Goal: Task Accomplishment & Management: Use online tool/utility

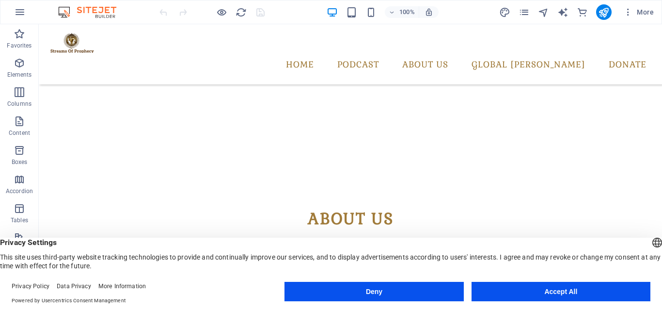
scroll to position [188, 0]
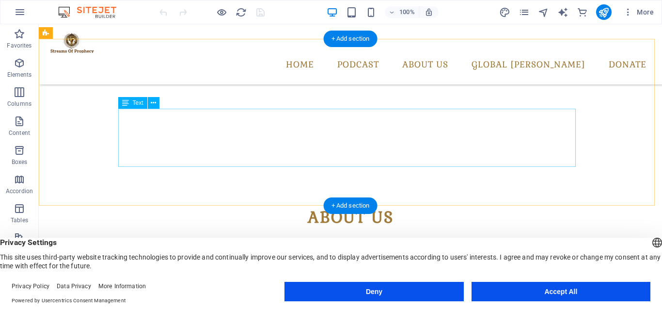
click at [360, 237] on div "Lorem ipsum dolor sitope amet, consectetur adipisicing elitip. Massumenda, dolo…" at bounding box center [351, 266] width 458 height 58
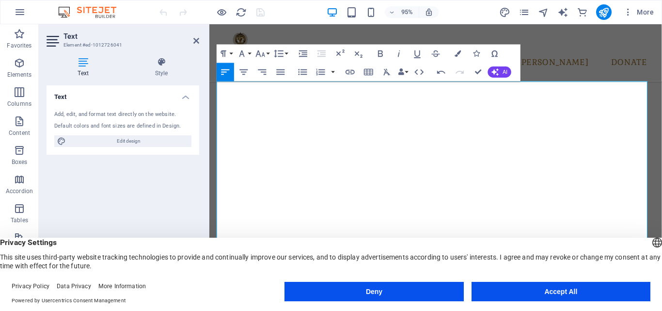
scroll to position [201, 0]
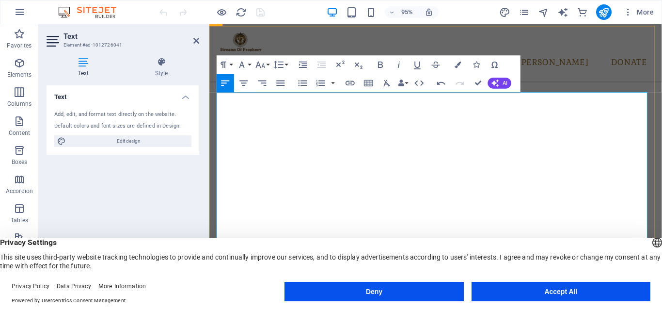
click at [352, 299] on p "Welcome to Eternity Global Network" at bounding box center [448, 305] width 458 height 12
drag, startPoint x: 293, startPoint y: 101, endPoint x: 212, endPoint y: 98, distance: 81.0
copy p "Streams Of Prophecy"
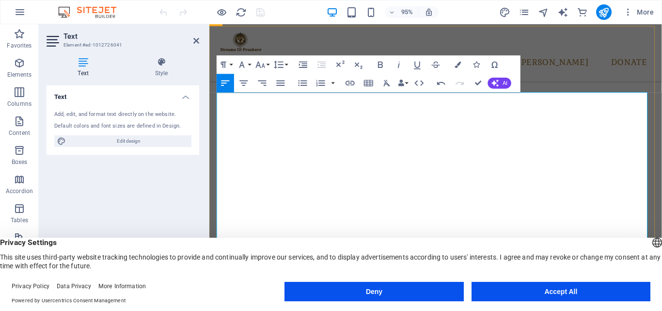
drag, startPoint x: 312, startPoint y: 147, endPoint x: 274, endPoint y: 148, distance: 37.8
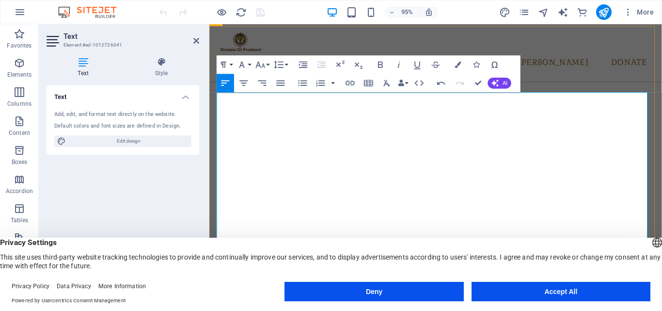
drag, startPoint x: 311, startPoint y: 150, endPoint x: 228, endPoint y: 148, distance: 83.4
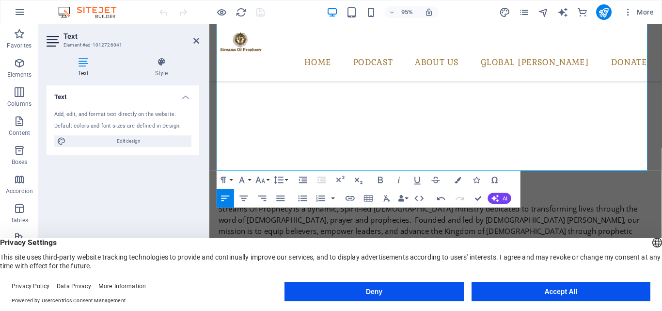
scroll to position [290, 0]
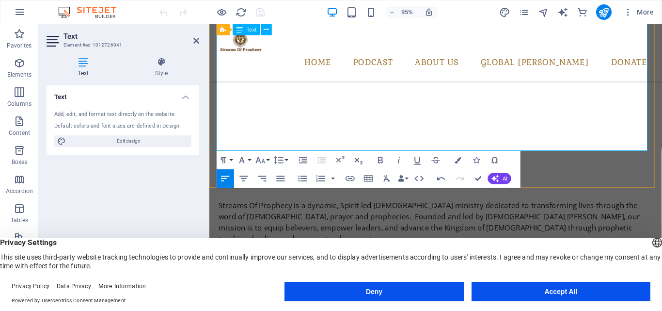
click at [198, 42] on icon at bounding box center [196, 41] width 6 height 8
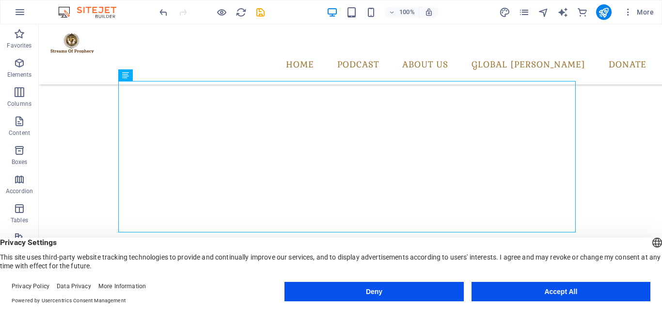
scroll to position [212, 0]
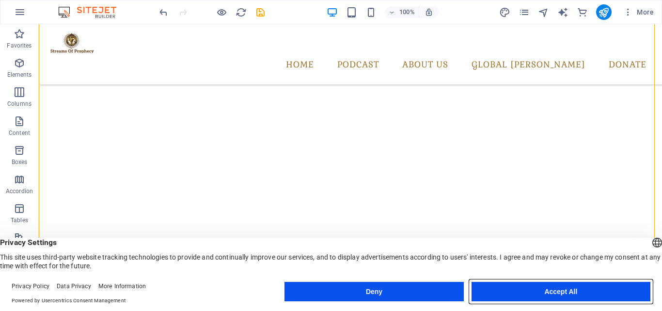
click at [564, 296] on button "Accept All" at bounding box center [561, 291] width 179 height 19
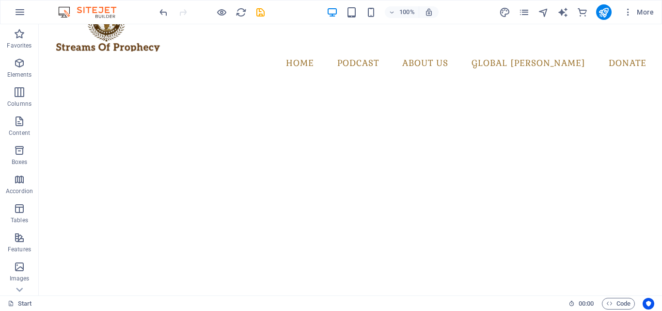
scroll to position [28, 0]
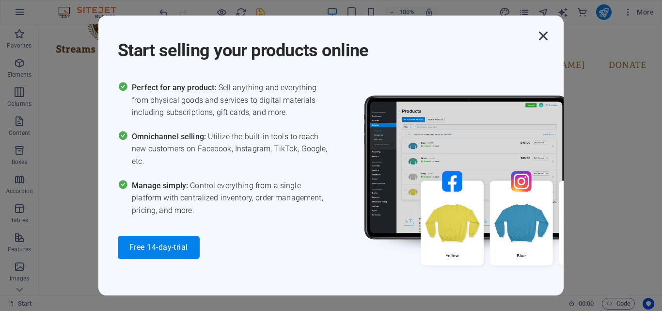
click at [546, 36] on icon "button" at bounding box center [543, 35] width 17 height 17
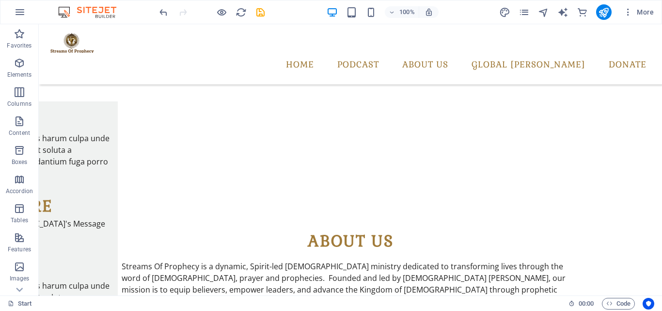
scroll to position [135, 0]
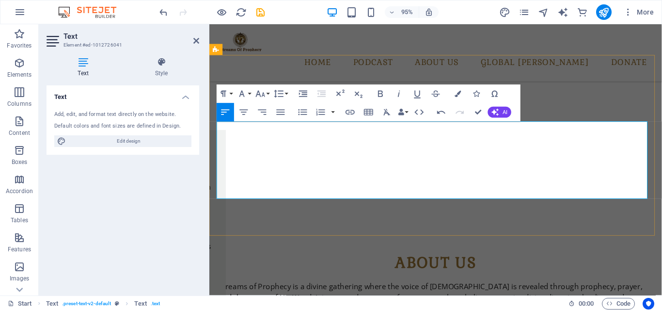
scroll to position [5136, 1]
click at [193, 40] on icon at bounding box center [196, 41] width 6 height 8
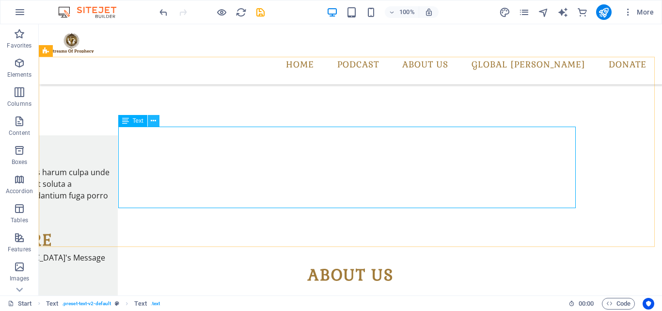
click at [158, 121] on button at bounding box center [154, 121] width 12 height 12
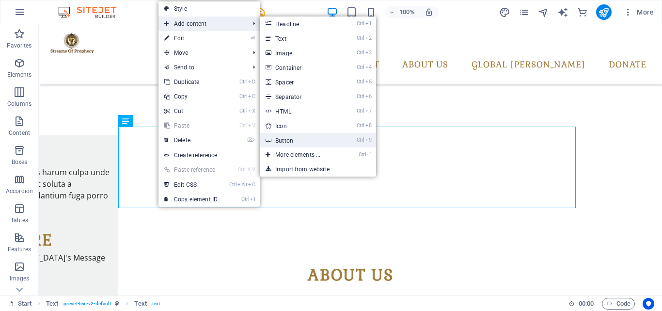
click at [292, 139] on link "Ctrl 9 Button" at bounding box center [300, 140] width 80 height 15
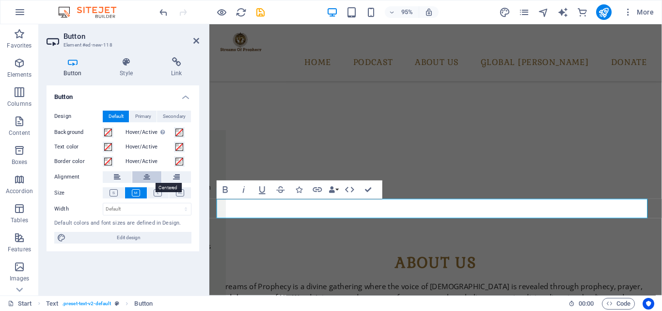
click at [146, 175] on icon at bounding box center [147, 177] width 7 height 12
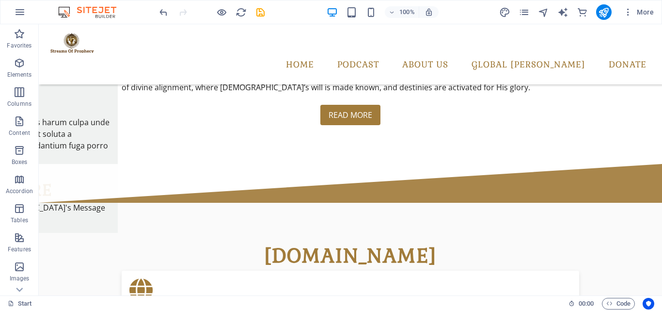
scroll to position [412, 0]
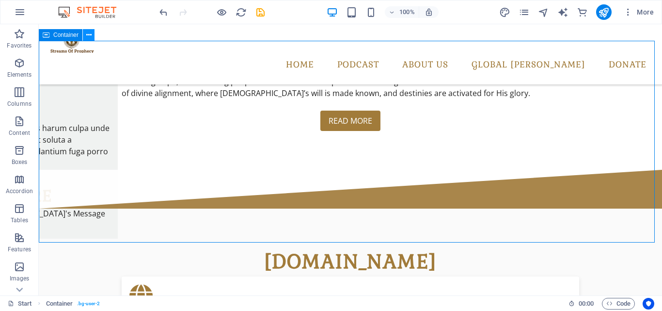
click at [88, 36] on icon at bounding box center [88, 35] width 5 height 10
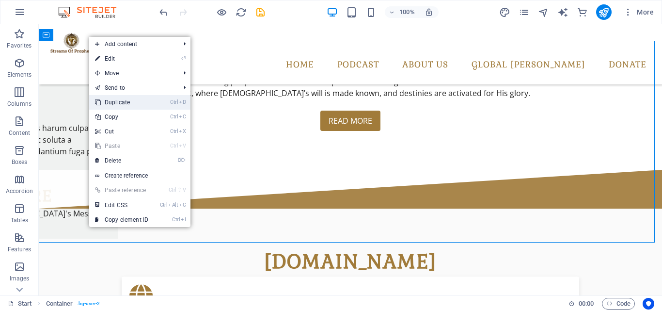
click at [129, 99] on link "Ctrl D Duplicate" at bounding box center [121, 102] width 65 height 15
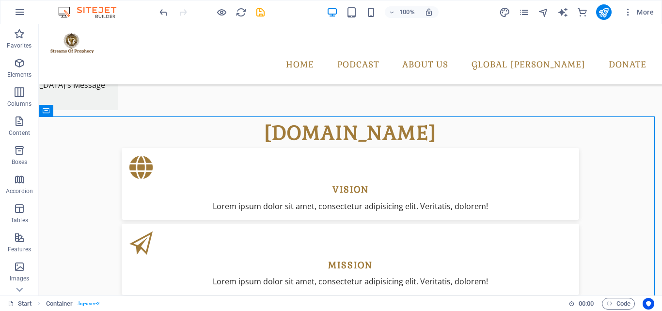
scroll to position [538, 0]
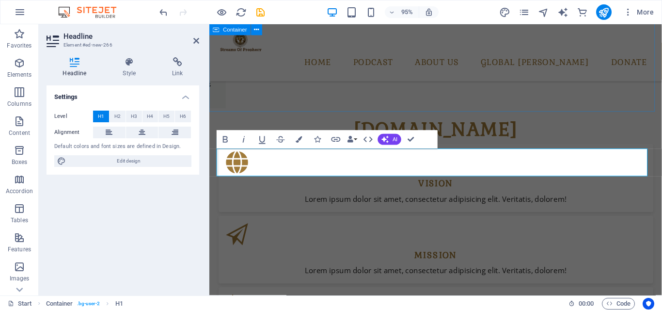
click at [583, 113] on div "[DOMAIN_NAME] vision Lorem ipsum dolor sit amet, consectetur adipisicing elit. …" at bounding box center [447, 246] width 477 height 329
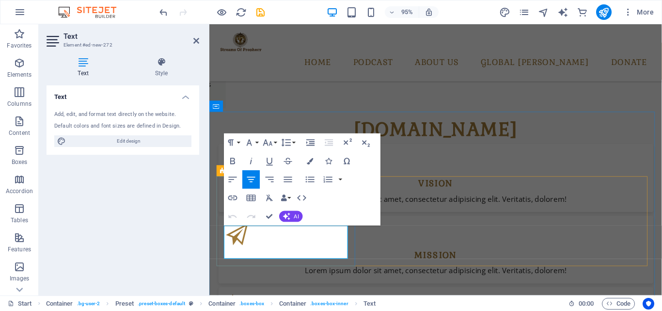
drag, startPoint x: 240, startPoint y: 243, endPoint x: 332, endPoint y: 270, distance: 95.9
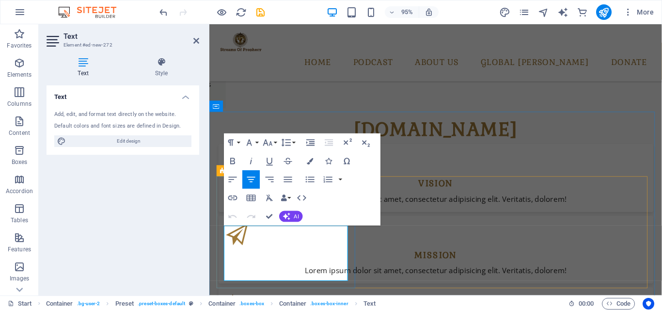
scroll to position [1008, 2]
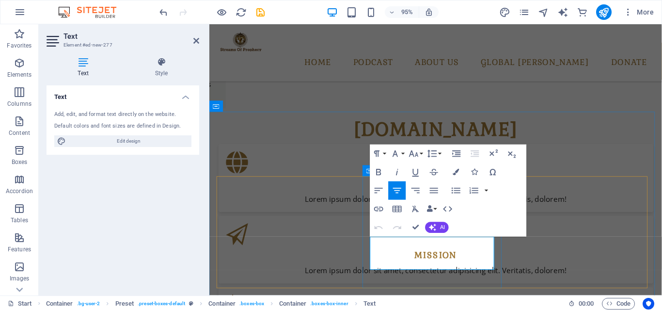
drag, startPoint x: 394, startPoint y: 253, endPoint x: 482, endPoint y: 279, distance: 91.7
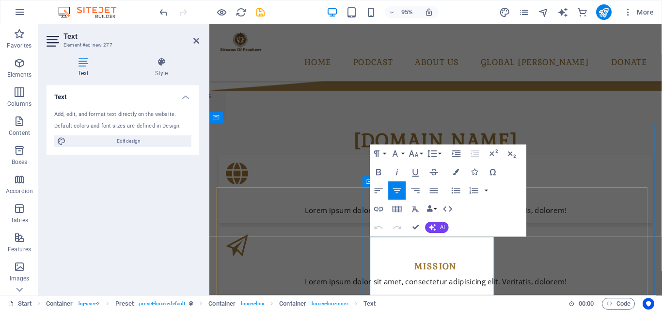
scroll to position [975, 0]
click at [548, 176] on div "Container" at bounding box center [530, 181] width 42 height 11
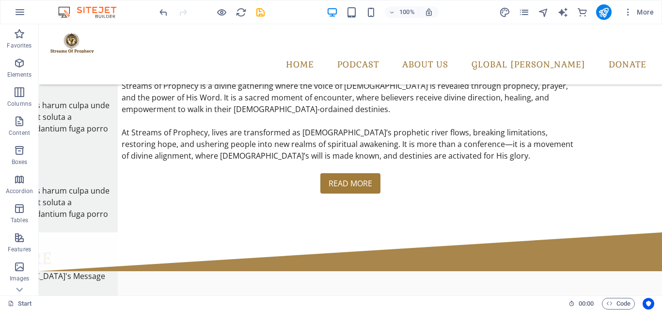
scroll to position [345, 0]
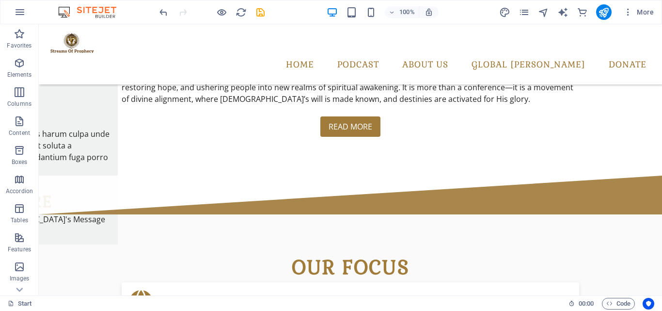
scroll to position [402, 0]
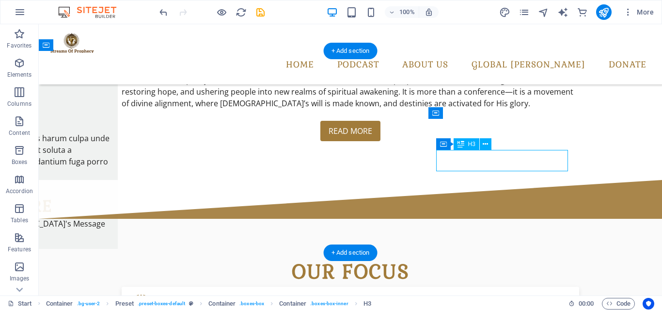
drag, startPoint x: 511, startPoint y: 161, endPoint x: 572, endPoint y: 174, distance: 62.5
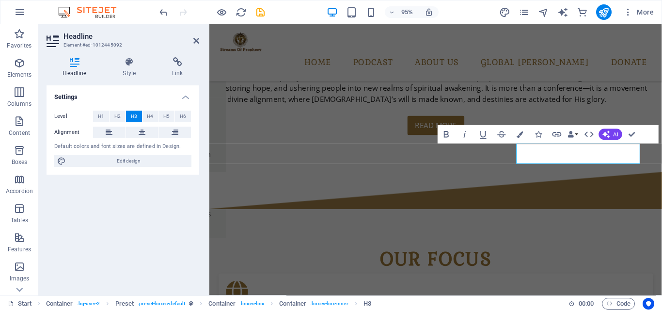
scroll to position [153, 0]
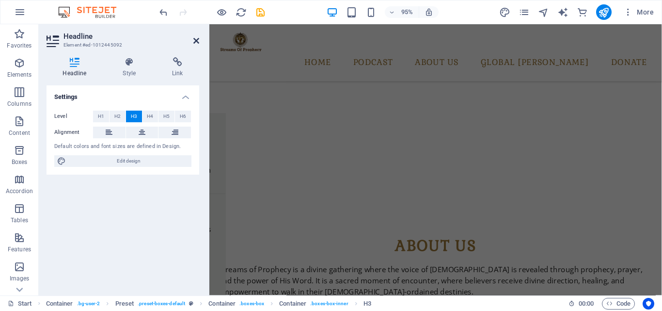
click at [196, 37] on icon at bounding box center [196, 41] width 6 height 8
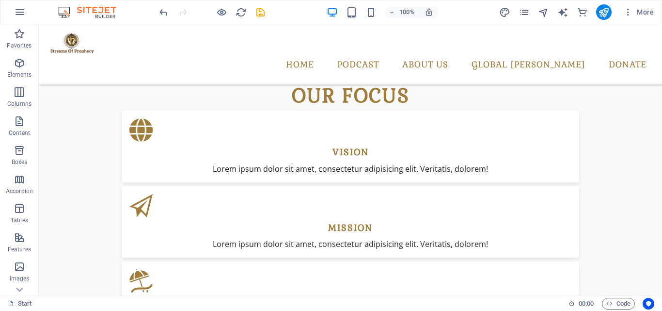
scroll to position [571, 0]
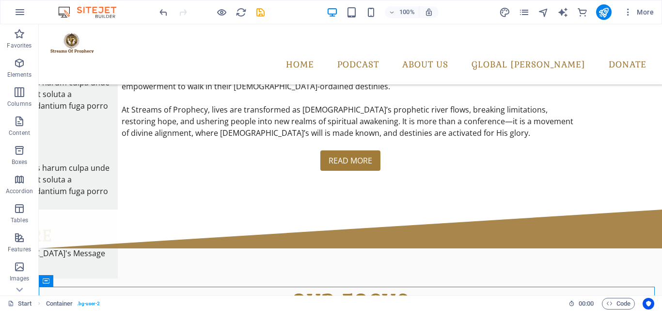
scroll to position [382, 0]
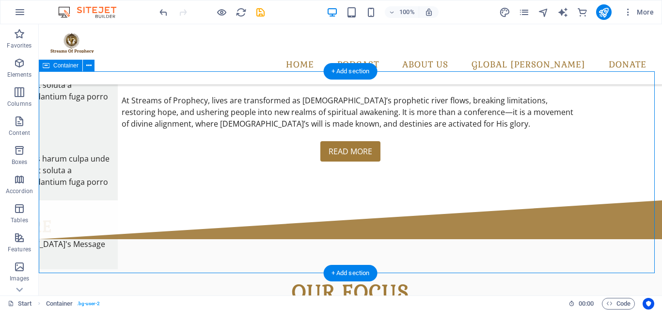
click at [87, 67] on icon at bounding box center [88, 66] width 5 height 10
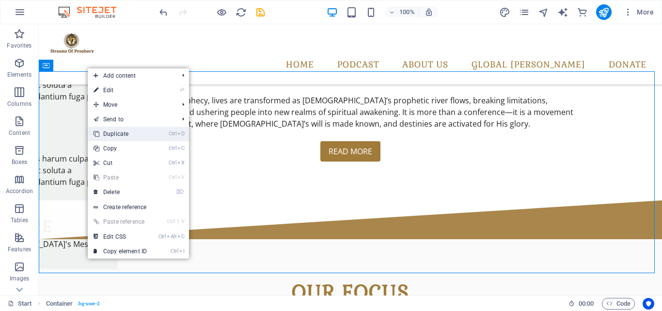
click at [116, 135] on link "Ctrl D Duplicate" at bounding box center [120, 134] width 65 height 15
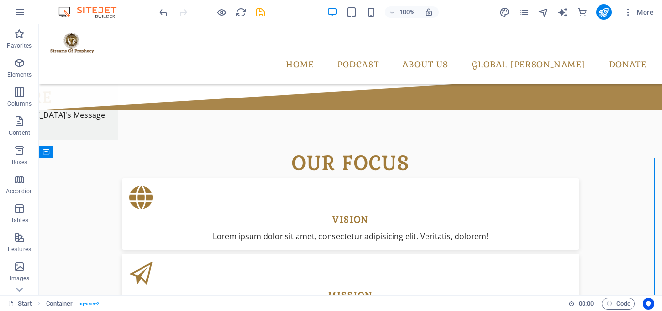
scroll to position [535, 0]
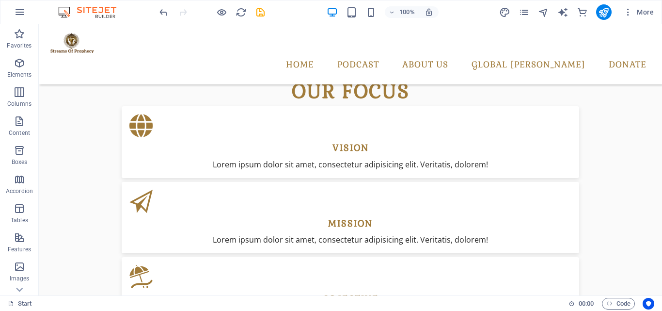
scroll to position [607, 0]
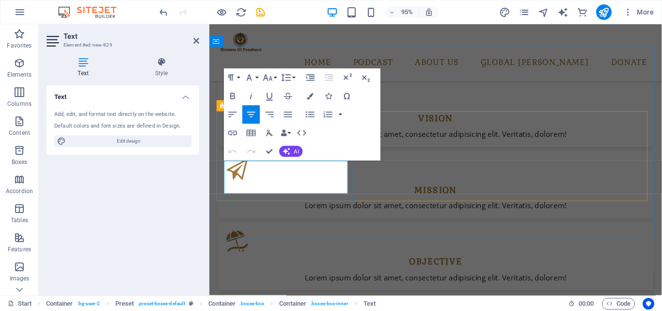
drag, startPoint x: 330, startPoint y: 194, endPoint x: 233, endPoint y: 173, distance: 99.9
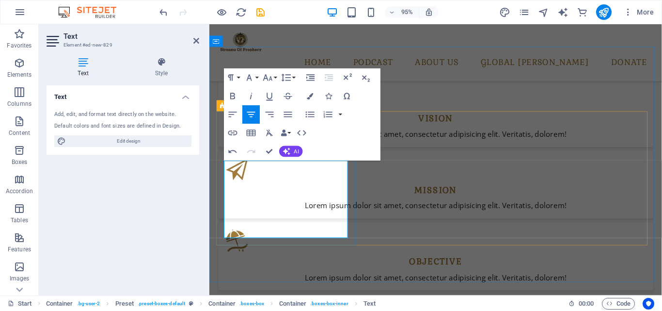
scroll to position [1431, 0]
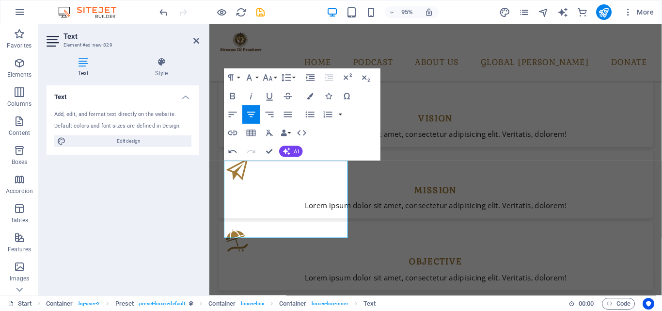
click at [254, 112] on icon "button" at bounding box center [251, 114] width 8 height 5
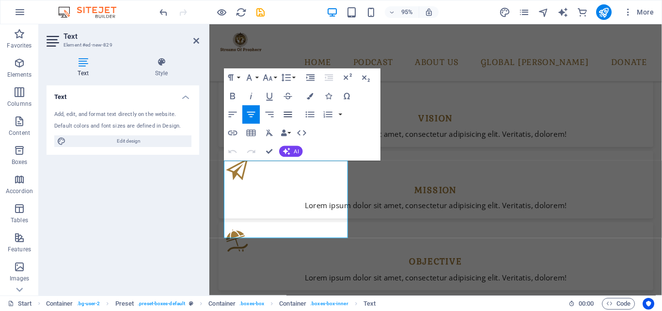
click at [290, 118] on icon "button" at bounding box center [288, 114] width 11 height 11
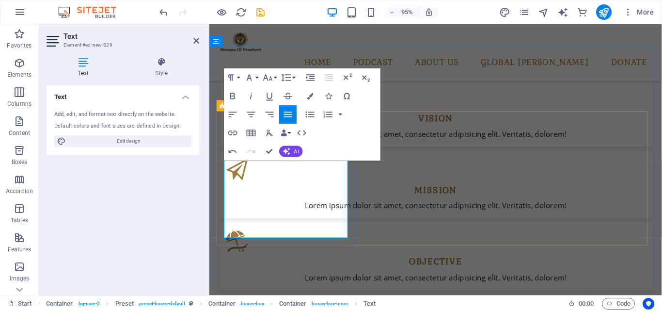
click at [288, 113] on icon "button" at bounding box center [288, 114] width 11 height 11
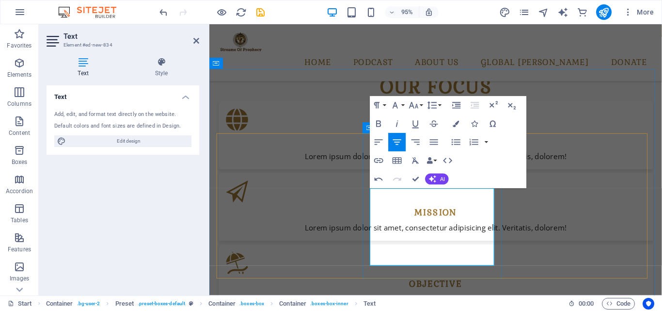
scroll to position [1355, 0]
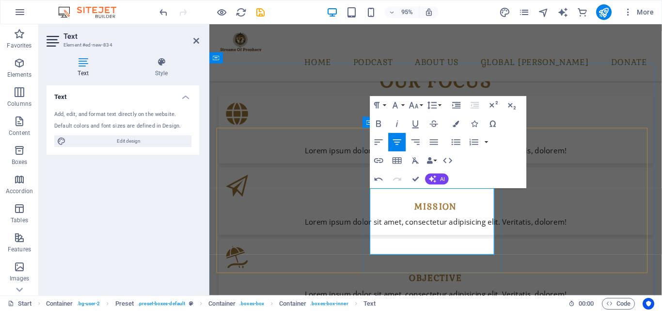
scroll to position [583, 0]
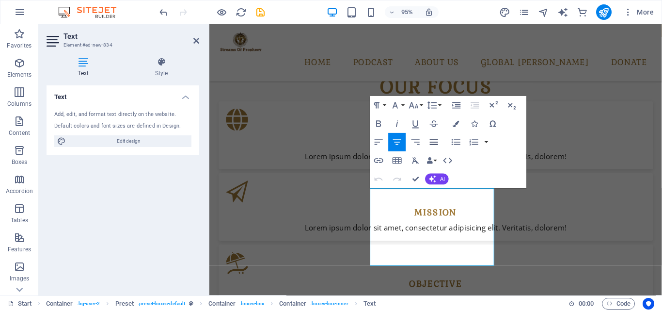
click at [431, 134] on button "Align Justify" at bounding box center [434, 142] width 17 height 18
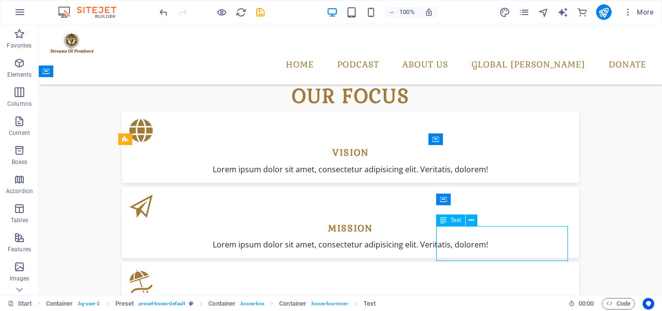
drag, startPoint x: 401, startPoint y: 239, endPoint x: 553, endPoint y: 228, distance: 153.1
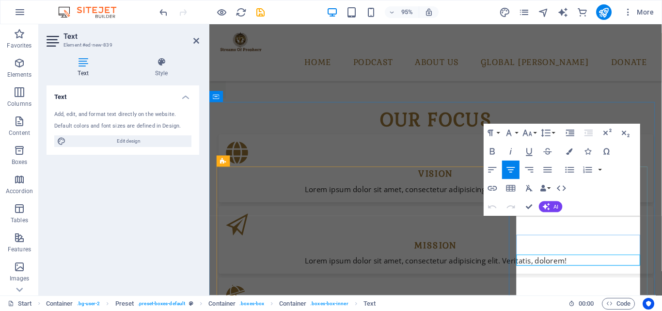
scroll to position [1790, 0]
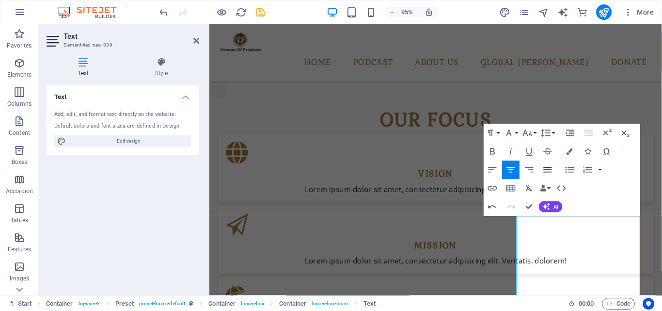
click at [554, 168] on button "Align Justify" at bounding box center [547, 169] width 17 height 18
click at [635, 81] on div "our focus vision Lorem ipsum dolor sit amet, consectetur adipisicing elit. Veri…" at bounding box center [447, 236] width 477 height 329
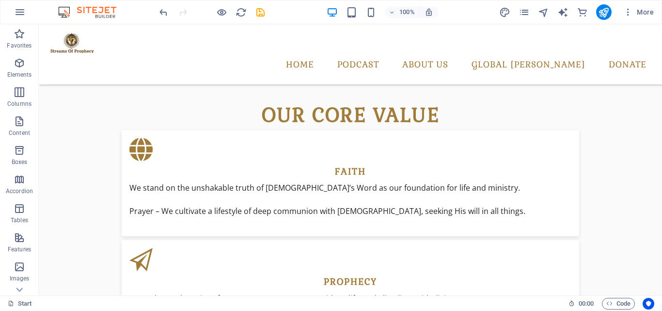
scroll to position [877, 0]
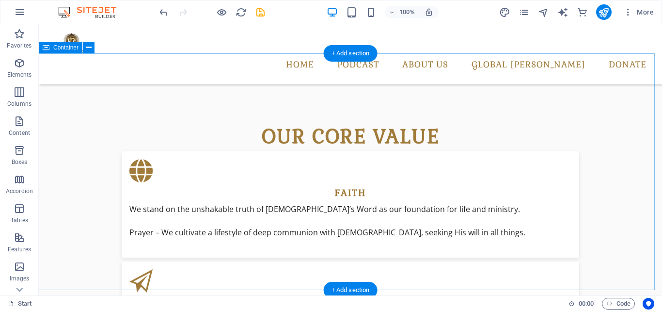
scroll to position [872, 0]
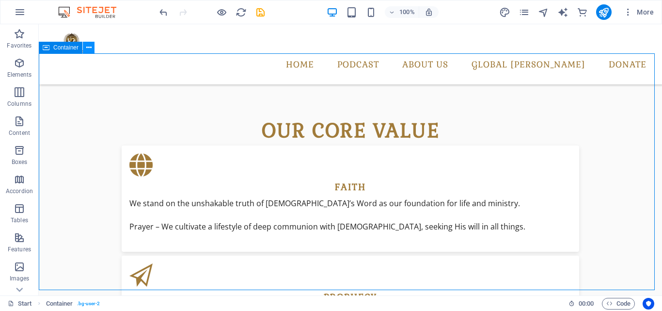
click at [87, 50] on icon at bounding box center [88, 48] width 5 height 10
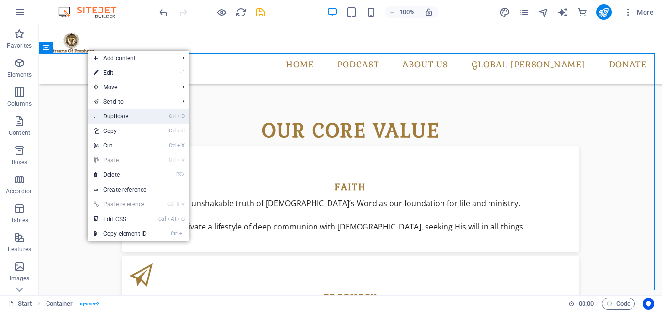
click at [116, 113] on link "Ctrl D Duplicate" at bounding box center [120, 116] width 65 height 15
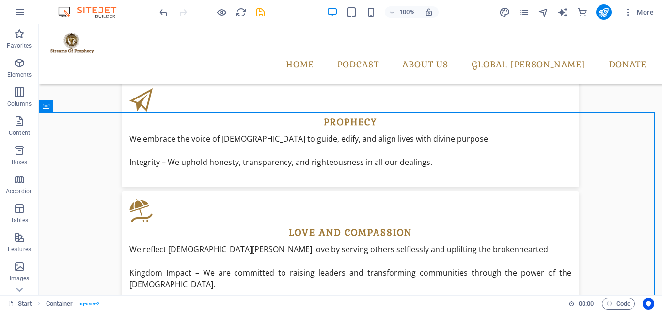
scroll to position [1054, 0]
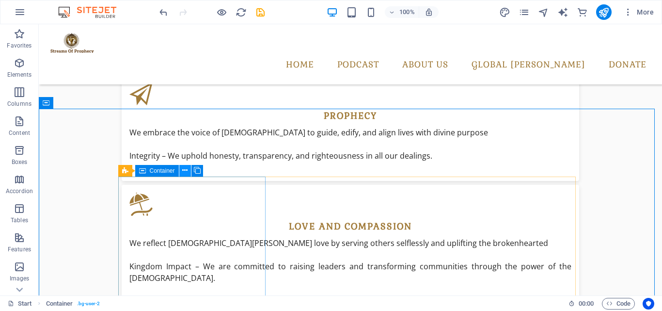
click at [182, 174] on icon at bounding box center [184, 170] width 5 height 10
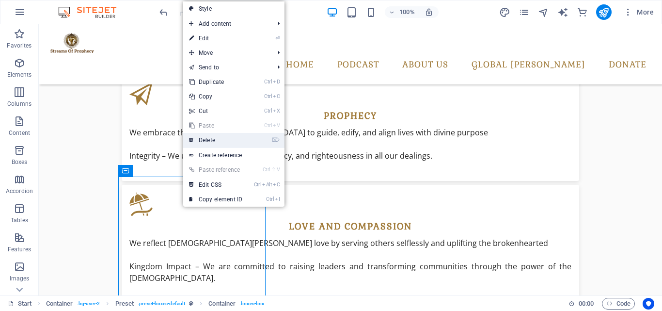
click at [218, 144] on link "⌦ Delete" at bounding box center [215, 140] width 65 height 15
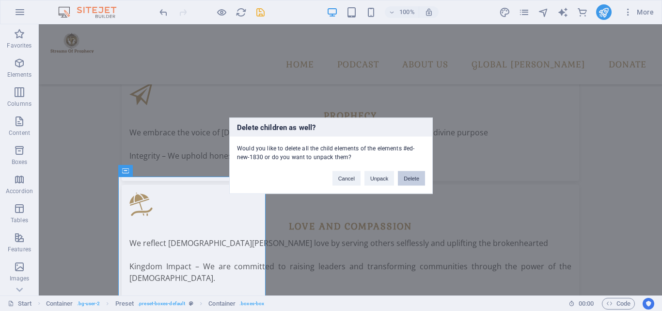
click at [408, 176] on button "Delete" at bounding box center [411, 178] width 27 height 15
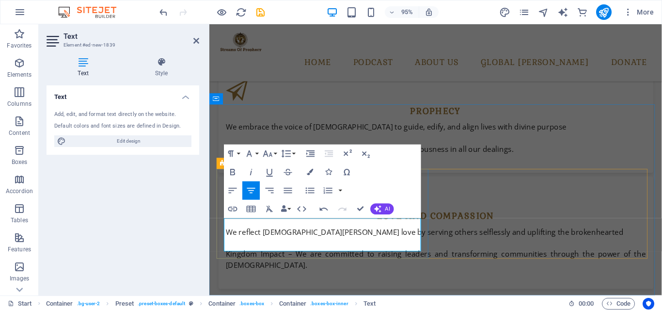
scroll to position [823, 1]
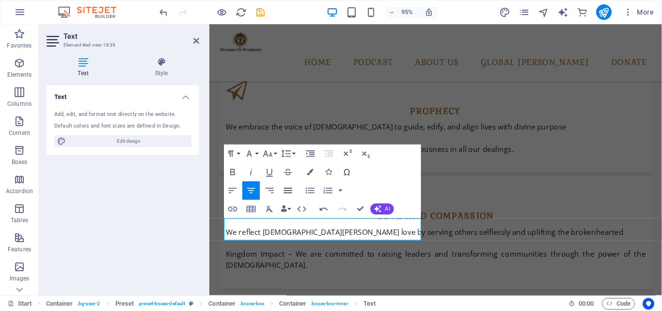
click at [292, 186] on icon "button" at bounding box center [288, 190] width 11 height 11
click at [290, 189] on icon "button" at bounding box center [288, 190] width 11 height 11
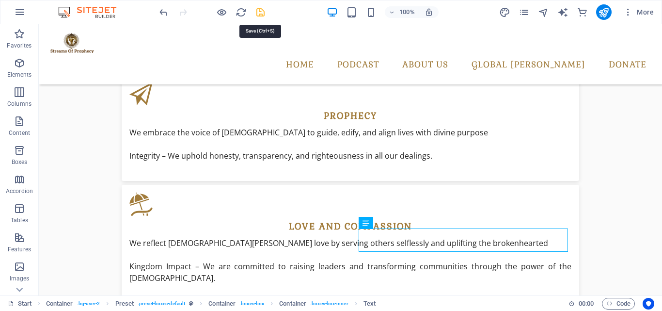
click at [259, 16] on icon "save" at bounding box center [260, 12] width 11 height 11
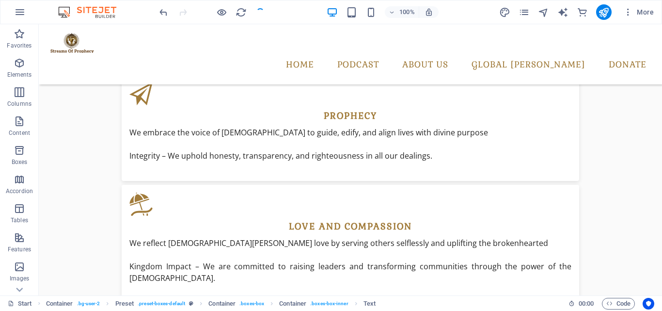
checkbox input "false"
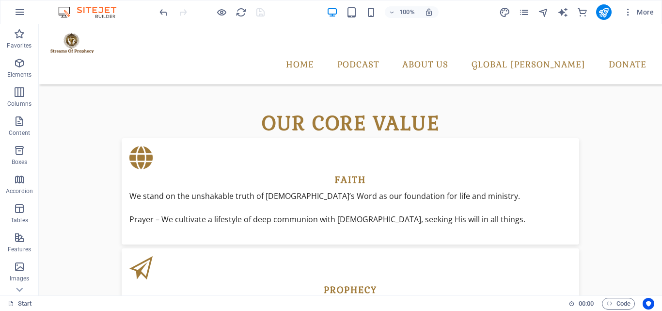
scroll to position [886, 0]
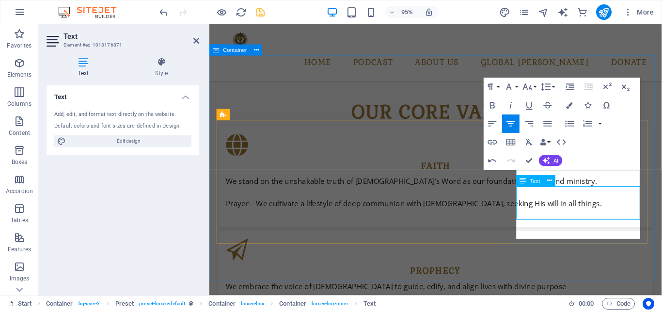
scroll to position [868, 0]
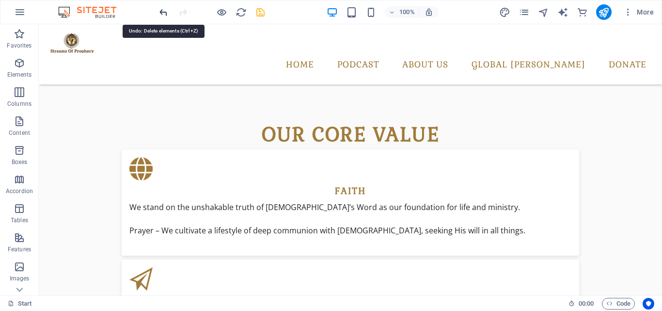
click at [165, 12] on icon "undo" at bounding box center [163, 12] width 11 height 11
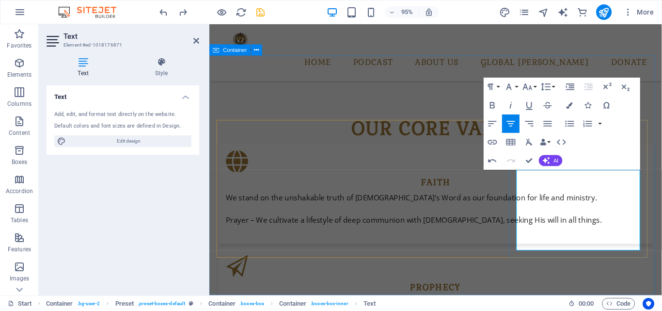
click at [543, 124] on icon "button" at bounding box center [548, 123] width 11 height 11
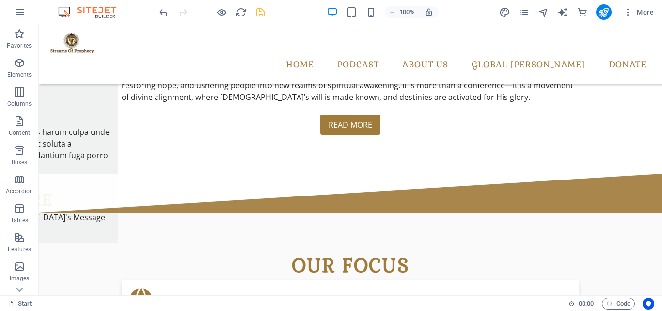
scroll to position [412, 0]
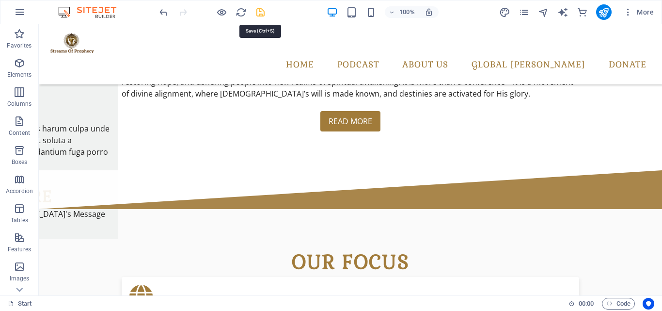
click at [262, 13] on icon "save" at bounding box center [260, 12] width 11 height 11
checkbox input "false"
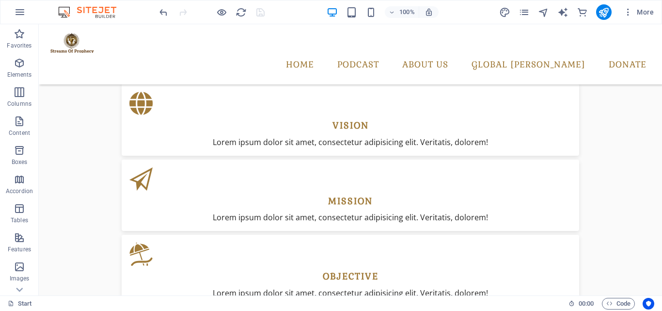
scroll to position [608, 0]
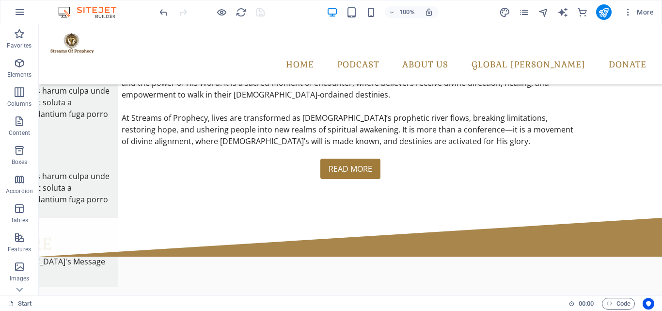
scroll to position [368, 0]
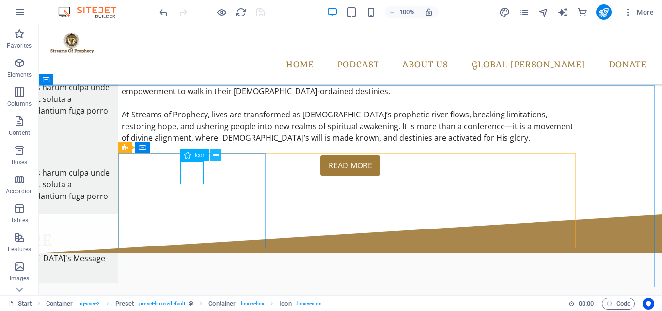
click at [210, 157] on button at bounding box center [216, 155] width 12 height 12
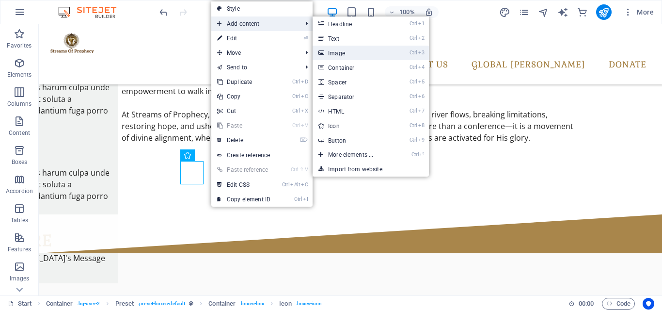
click at [336, 47] on link "Ctrl 3 Image" at bounding box center [353, 53] width 80 height 15
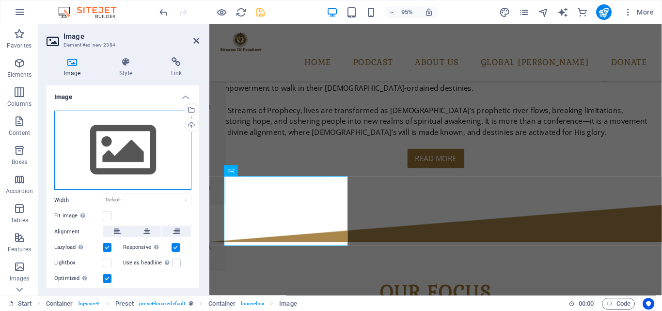
click at [173, 156] on div "Drag files here, click to choose files or select files from Files or our free s…" at bounding box center [122, 151] width 137 height 80
click at [173, 156] on body "[DOMAIN_NAME] Start Favorites Elements Columns Content Boxes Accordion Tables F…" at bounding box center [331, 155] width 662 height 311
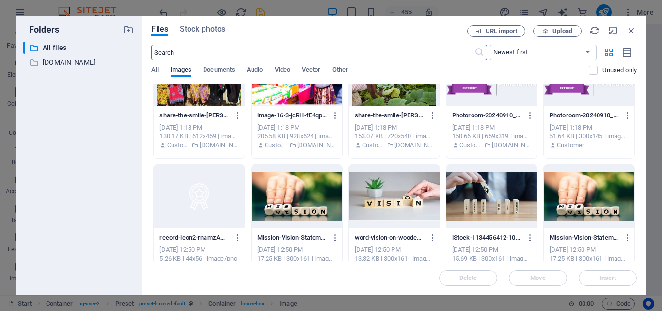
scroll to position [495, 0]
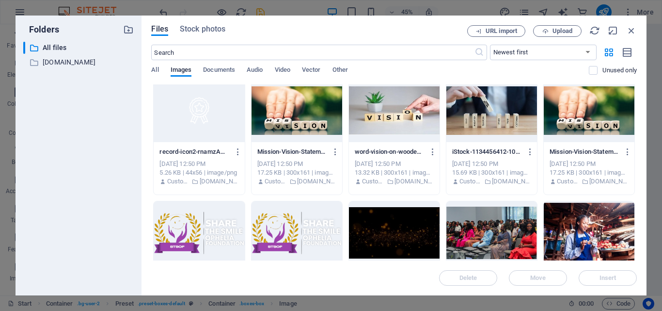
click at [420, 120] on div at bounding box center [394, 110] width 91 height 63
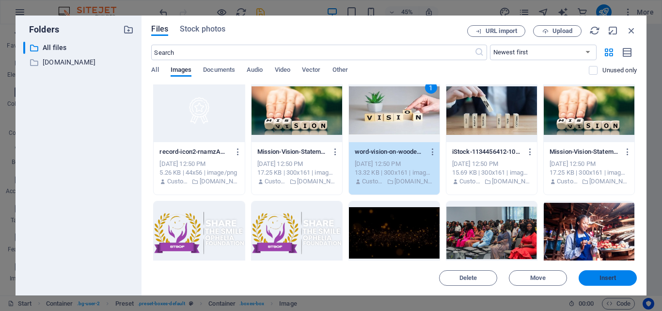
click at [611, 283] on button "Insert" at bounding box center [608, 278] width 58 height 16
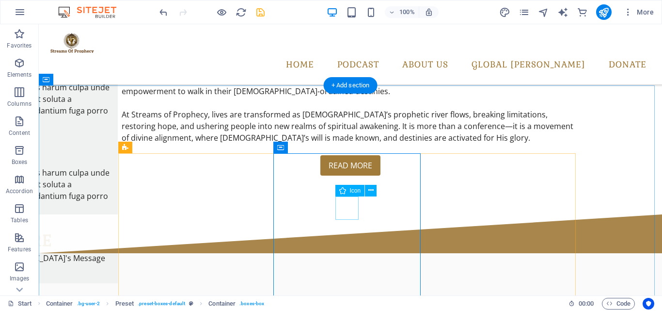
click at [370, 192] on icon at bounding box center [371, 190] width 5 height 10
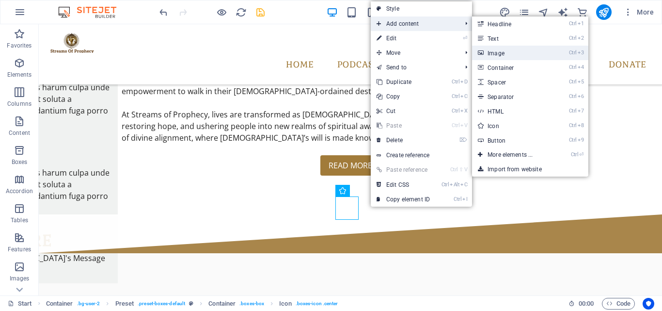
click at [496, 58] on link "Ctrl 3 Image" at bounding box center [512, 53] width 80 height 15
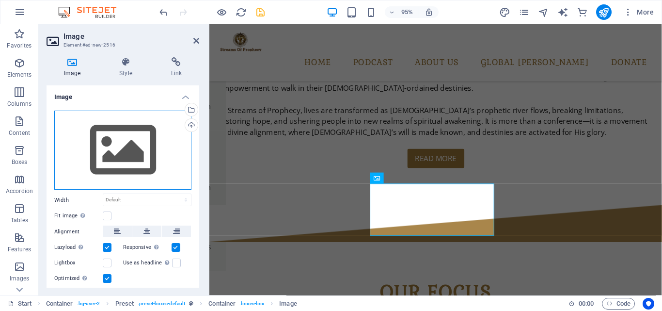
click at [145, 163] on div "Drag files here, click to choose files or select files from Files or our free s…" at bounding box center [122, 151] width 137 height 80
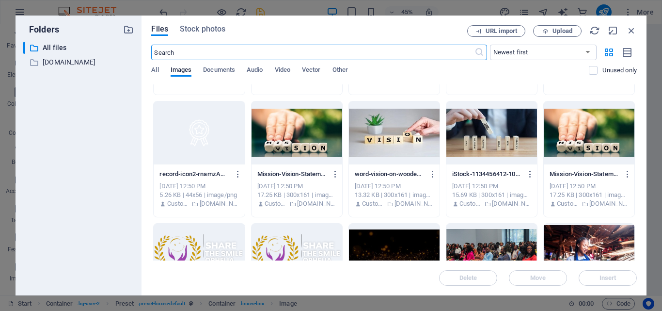
scroll to position [465, 0]
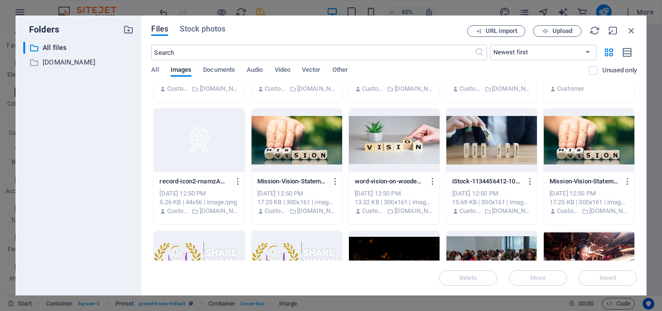
click at [297, 139] on div at bounding box center [297, 140] width 91 height 63
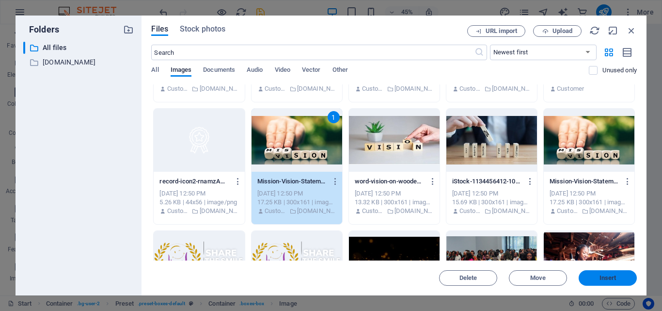
click at [619, 273] on button "Insert" at bounding box center [608, 278] width 58 height 16
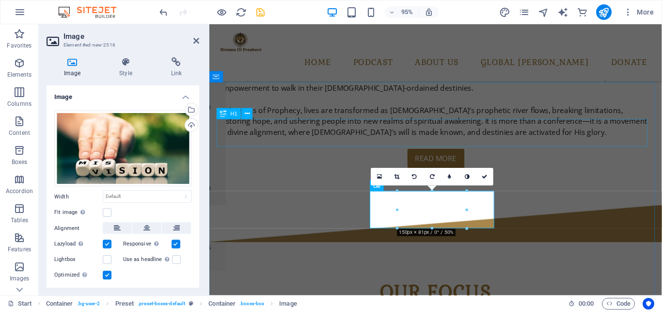
click at [610, 292] on div "our focus" at bounding box center [448, 306] width 458 height 29
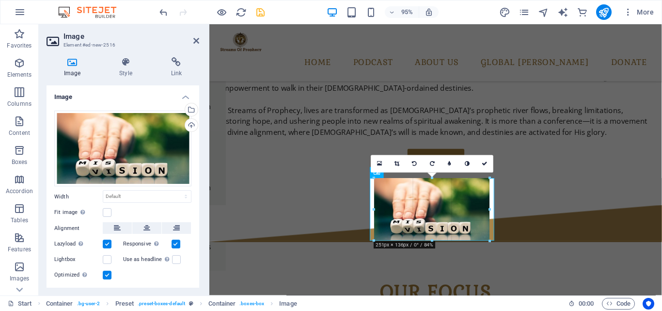
drag, startPoint x: 468, startPoint y: 209, endPoint x: 325, endPoint y: 194, distance: 143.7
type input "251"
select select "px"
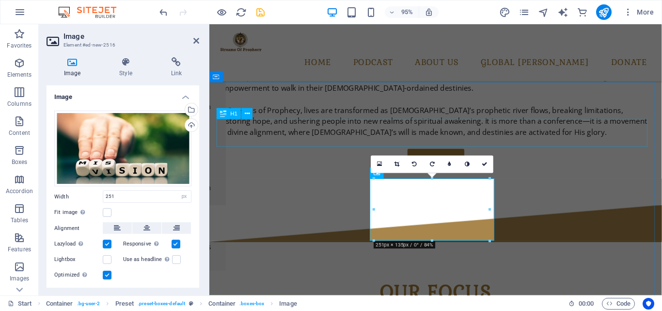
click at [638, 292] on div "our focus" at bounding box center [448, 306] width 458 height 29
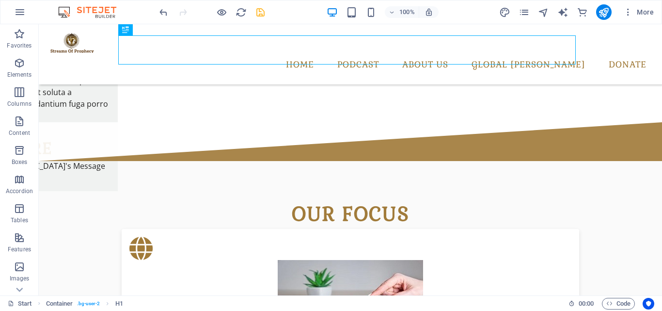
scroll to position [456, 0]
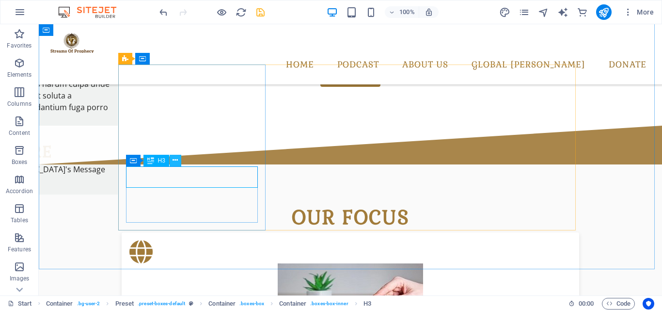
click at [176, 165] on icon at bounding box center [175, 160] width 5 height 10
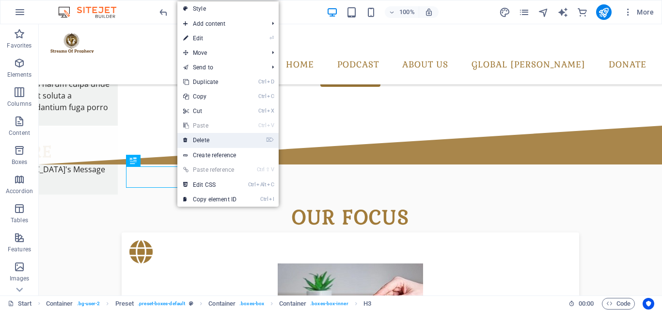
click at [222, 137] on link "⌦ Delete" at bounding box center [209, 140] width 65 height 15
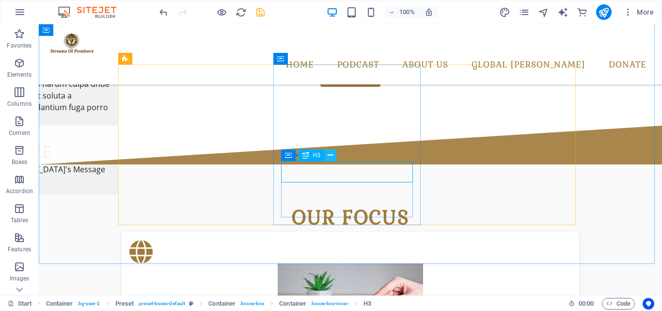
click at [334, 158] on button at bounding box center [331, 155] width 12 height 12
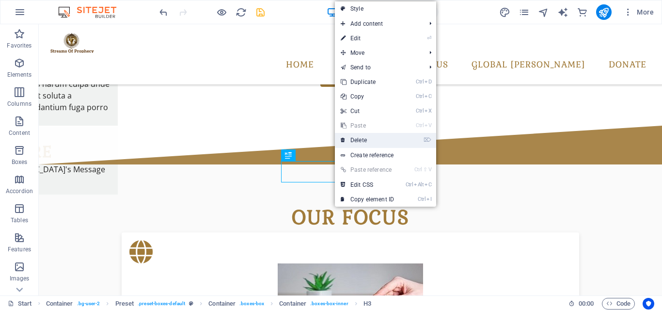
click at [366, 144] on link "⌦ Delete" at bounding box center [367, 140] width 65 height 15
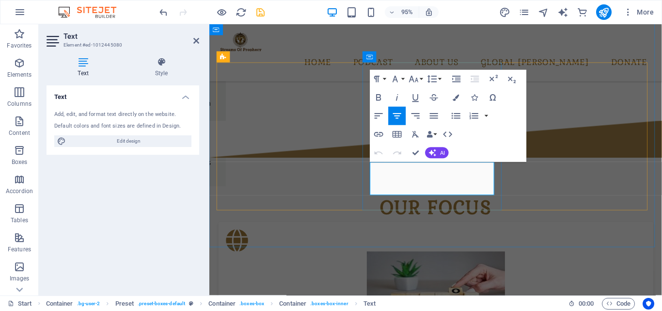
scroll to position [450, 0]
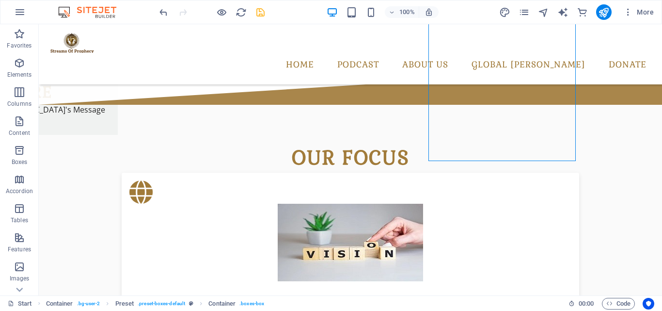
scroll to position [539, 0]
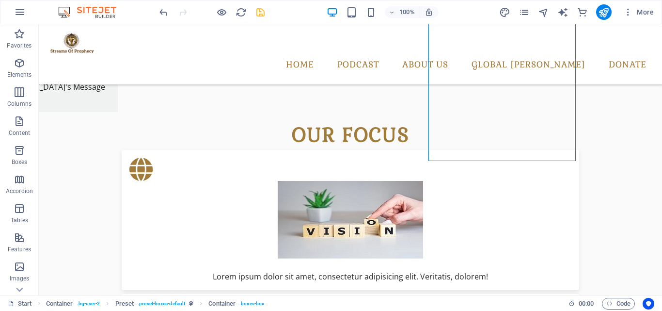
drag, startPoint x: 662, startPoint y: 120, endPoint x: 651, endPoint y: 134, distance: 17.9
click at [651, 134] on div "our focus Lorem ipsum dolor sit amet, consectetur adipisicing elit. Veritatis, …" at bounding box center [351, 309] width 624 height 454
click at [503, 140] on div "our focus Lorem ipsum dolor sit amet, consectetur adipisicing elit. Veritatis, …" at bounding box center [351, 309] width 624 height 454
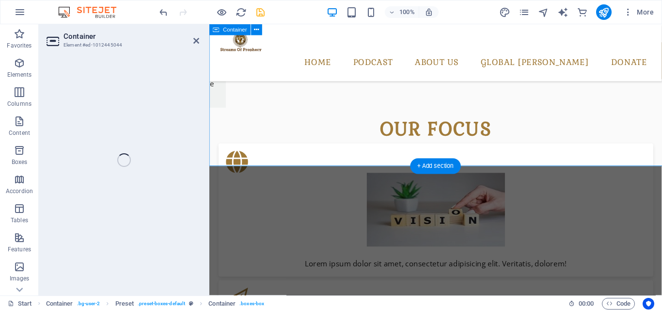
click at [662, 140] on div "our focus Lorem ipsum dolor sit amet, consectetur adipisicing elit. Veritatis, …" at bounding box center [447, 309] width 477 height 454
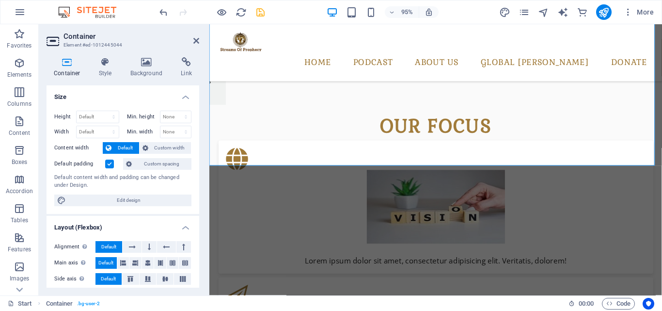
click at [200, 38] on aside "Container Element #ed-1012445044 Container Style Background Link Size Height De…" at bounding box center [124, 159] width 171 height 271
click at [195, 38] on icon at bounding box center [196, 41] width 6 height 8
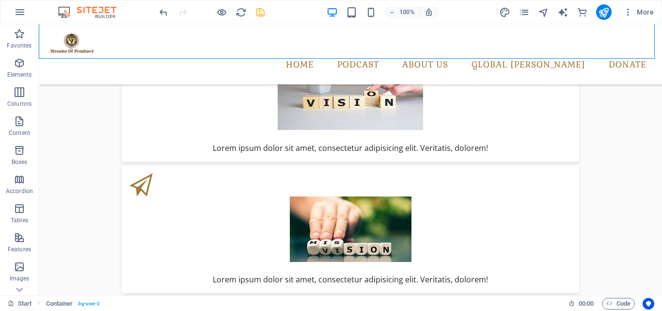
scroll to position [671, 0]
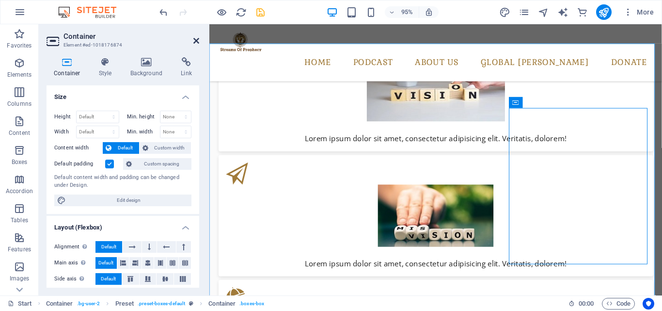
click at [193, 42] on icon at bounding box center [196, 41] width 6 height 8
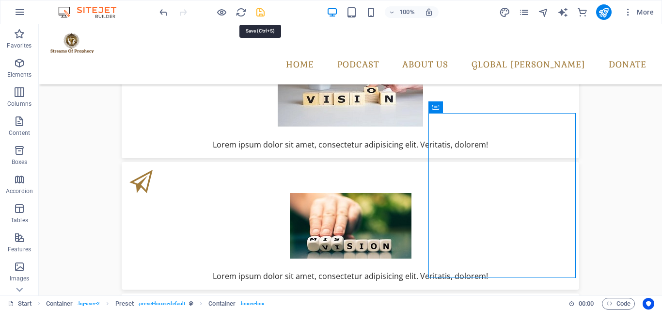
click at [266, 11] on icon "save" at bounding box center [260, 12] width 11 height 11
checkbox input "false"
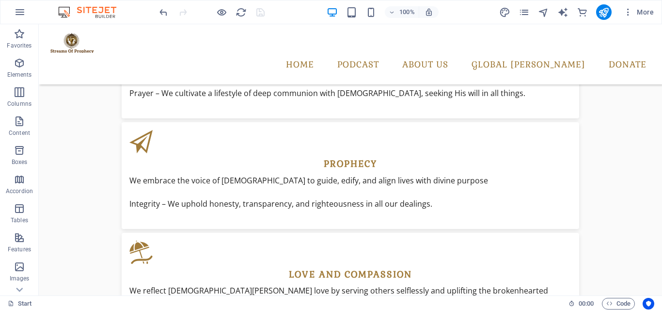
scroll to position [1137, 0]
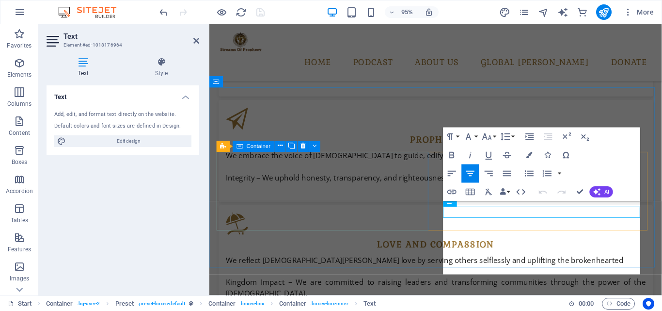
scroll to position [1147, 0]
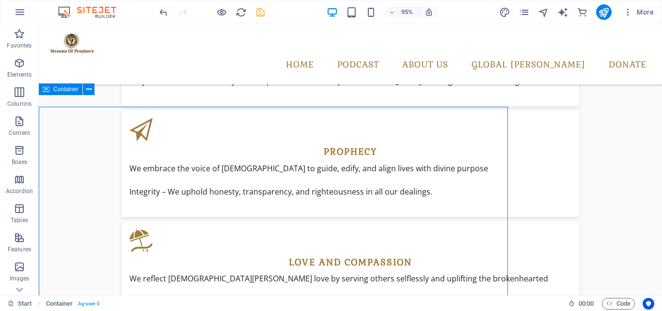
scroll to position [1131, 0]
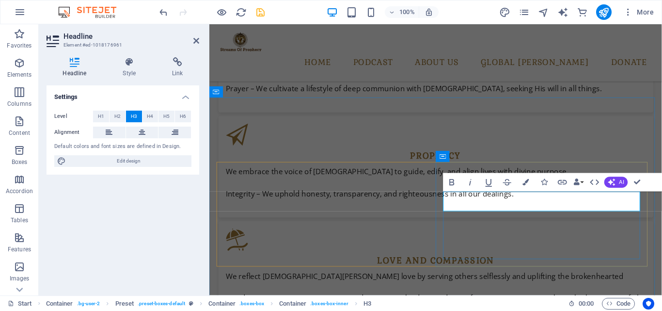
scroll to position [1137, 0]
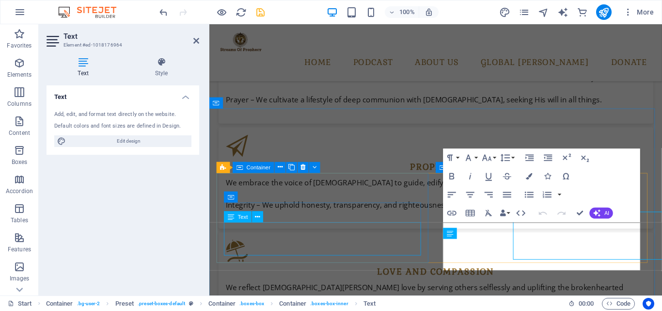
scroll to position [1125, 0]
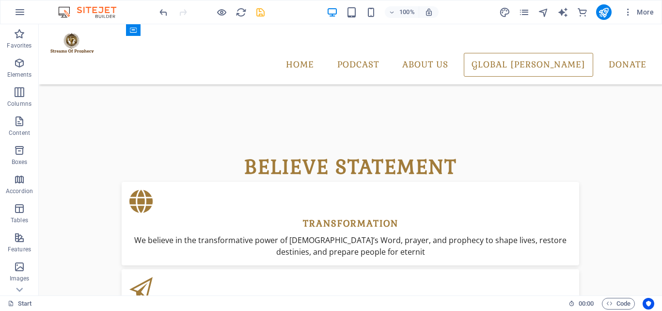
scroll to position [1499, 0]
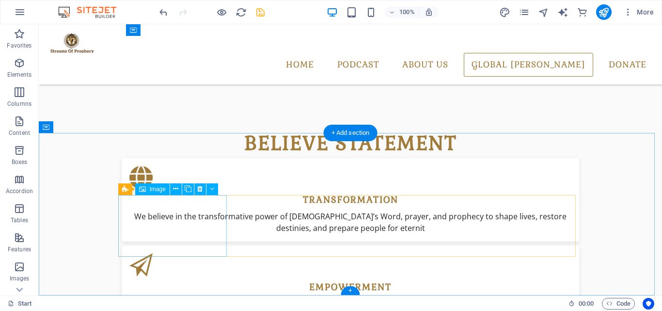
click at [206, 225] on div "Slider H2 Slider Slider Menu Menu Bar Text Text Text Separator HTML Separator H…" at bounding box center [351, 159] width 624 height 271
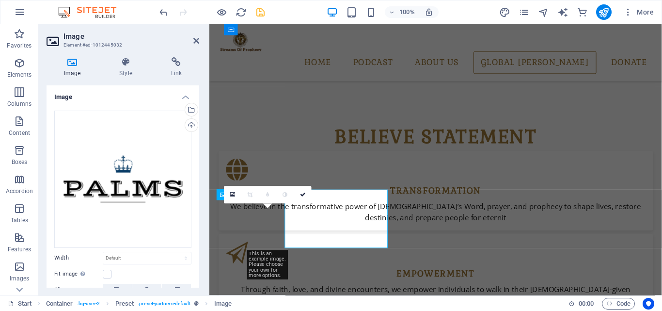
scroll to position [1496, 0]
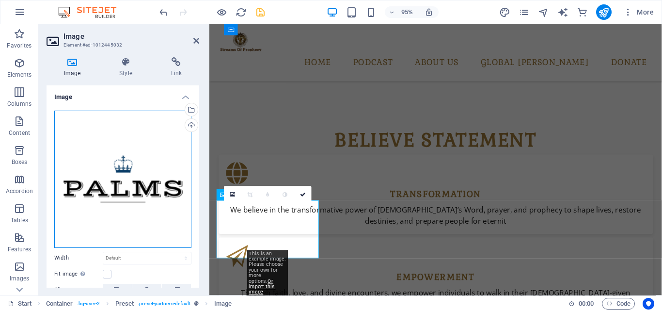
click at [145, 176] on div "Drag files here, click to choose files or select files from Files or our free s…" at bounding box center [122, 179] width 137 height 137
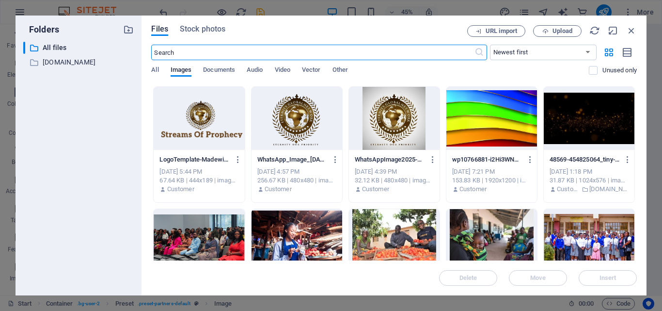
scroll to position [108, 0]
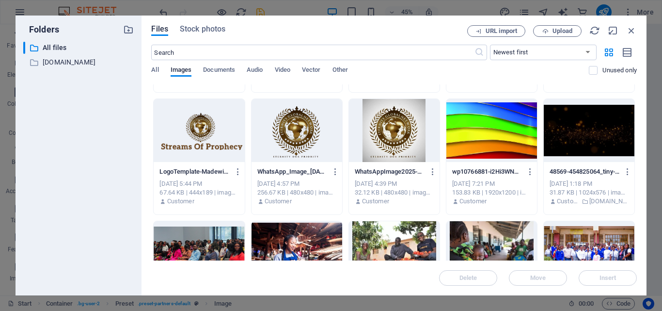
click at [395, 135] on div at bounding box center [394, 130] width 91 height 63
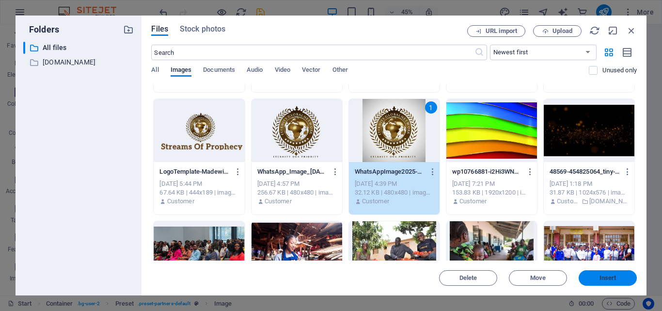
click at [594, 274] on button "Insert" at bounding box center [608, 278] width 58 height 16
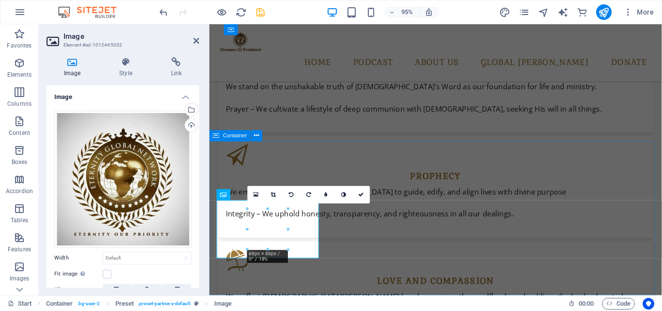
scroll to position [1496, 0]
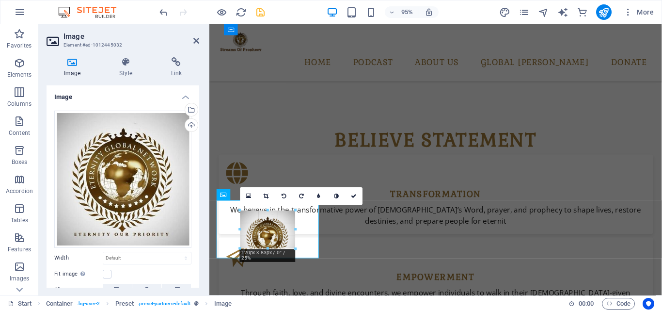
drag, startPoint x: 287, startPoint y: 248, endPoint x: 95, endPoint y: 230, distance: 192.9
type input "120"
select select "px"
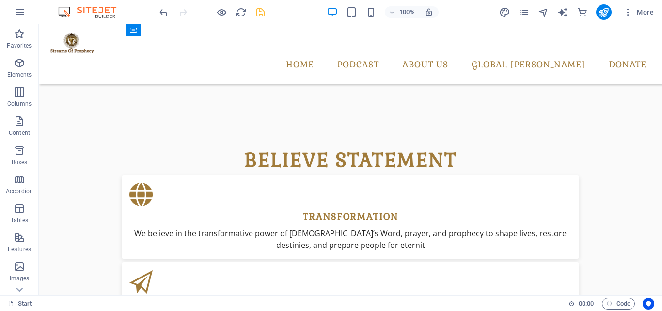
scroll to position [1499, 0]
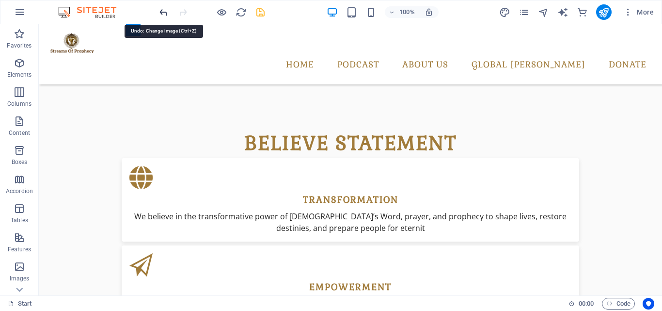
click at [161, 7] on icon "undo" at bounding box center [163, 12] width 11 height 11
click at [264, 11] on icon "save" at bounding box center [260, 12] width 11 height 11
checkbox input "false"
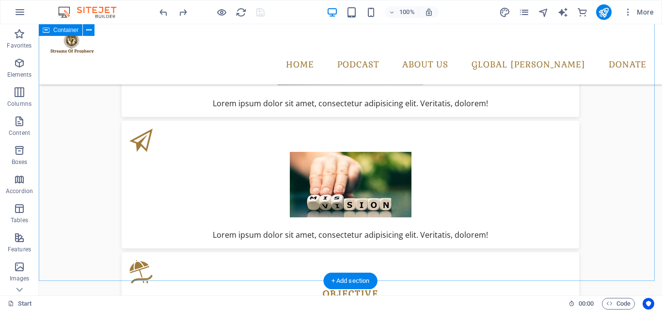
scroll to position [741, 0]
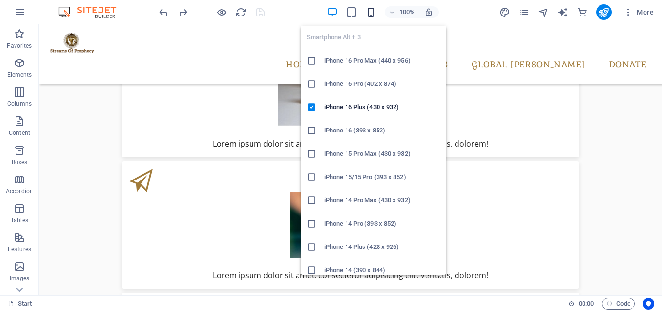
click at [374, 13] on icon "button" at bounding box center [371, 12] width 11 height 11
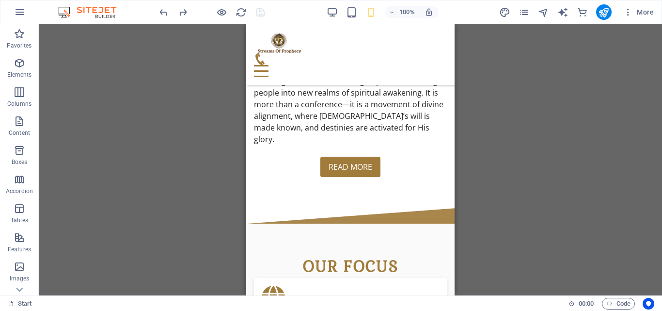
scroll to position [596, 0]
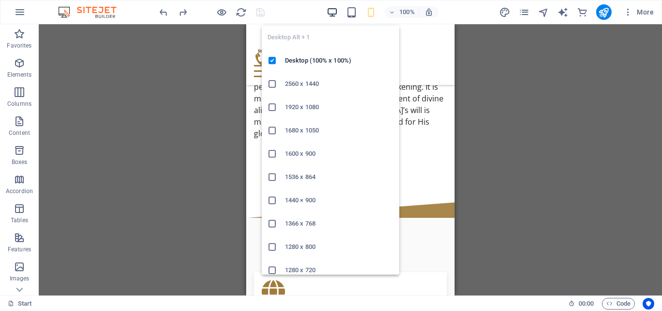
click at [335, 11] on icon "button" at bounding box center [332, 12] width 11 height 11
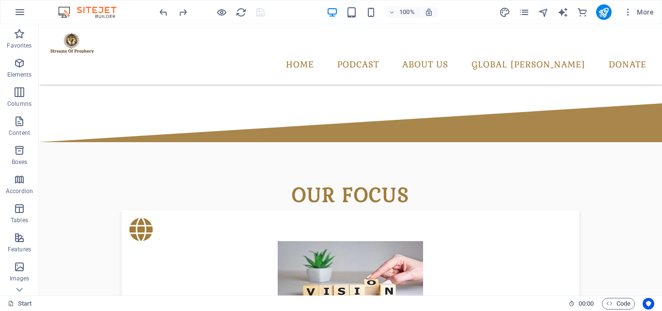
scroll to position [423, 0]
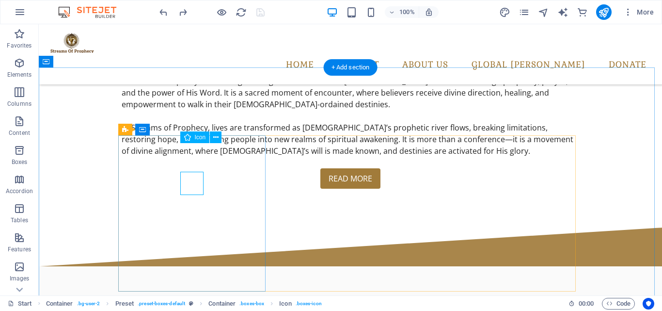
scroll to position [388, 0]
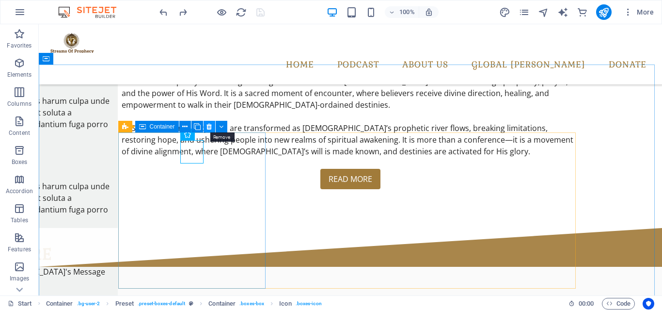
click at [208, 130] on icon at bounding box center [209, 127] width 5 height 10
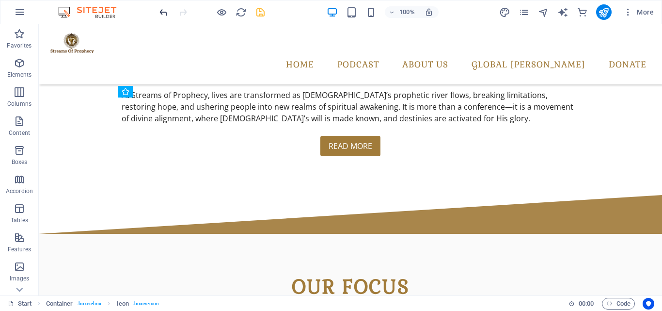
scroll to position [423, 0]
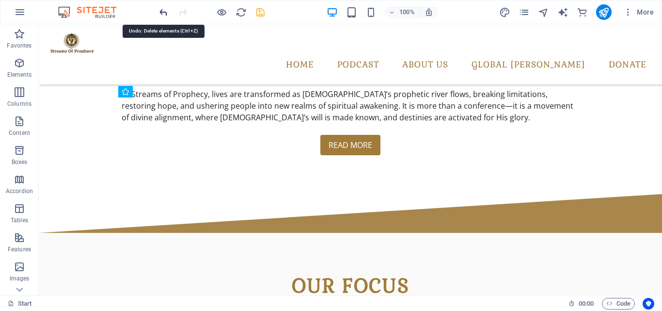
click at [164, 11] on icon "undo" at bounding box center [163, 12] width 11 height 11
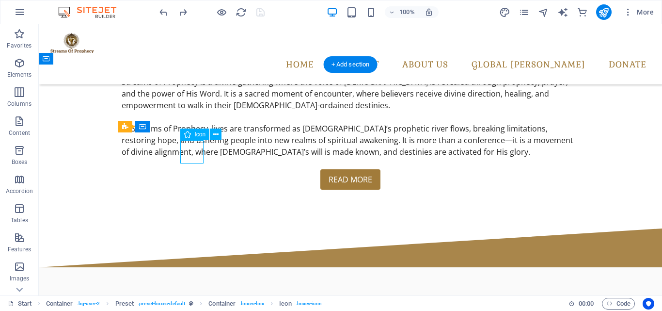
select select "xMidYMid"
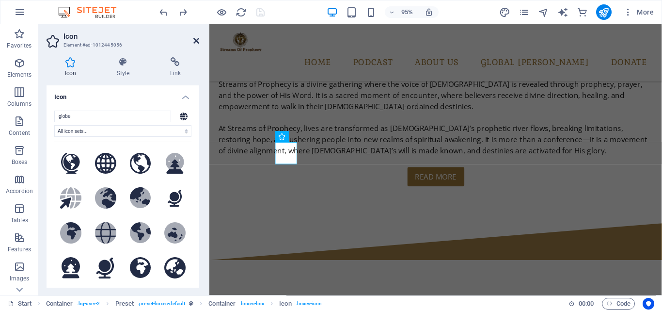
click at [196, 40] on icon at bounding box center [196, 41] width 6 height 8
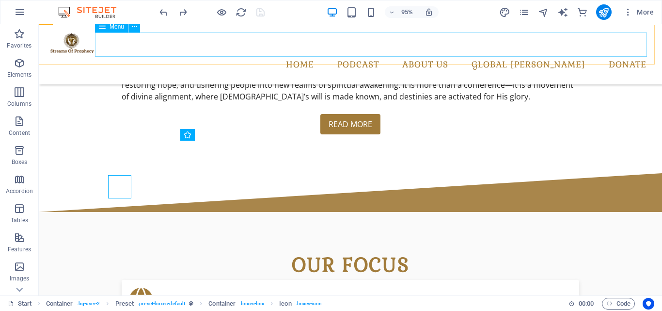
scroll to position [388, 0]
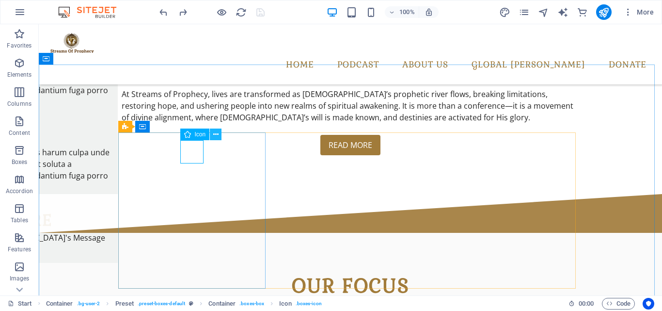
click at [213, 135] on icon at bounding box center [215, 134] width 5 height 10
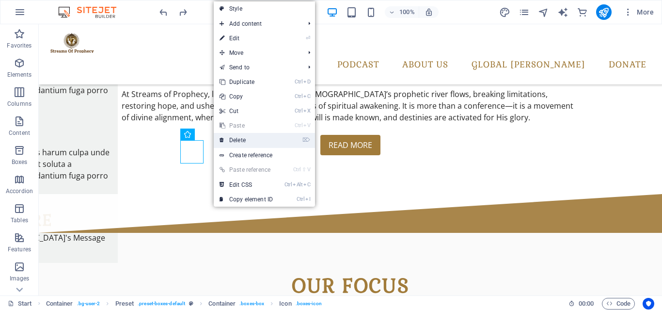
click at [229, 138] on link "⌦ Delete" at bounding box center [246, 140] width 65 height 15
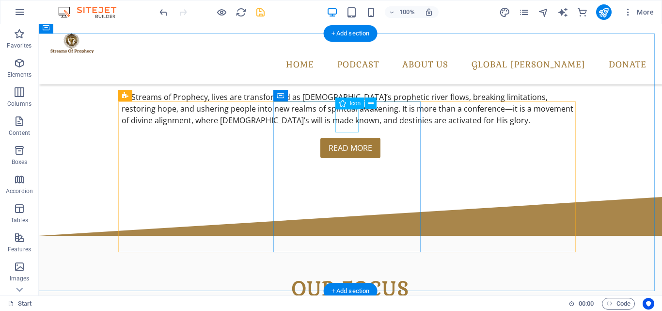
scroll to position [423, 0]
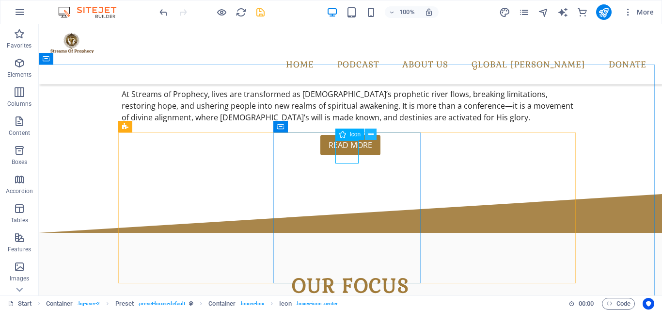
click at [369, 136] on icon at bounding box center [371, 134] width 5 height 10
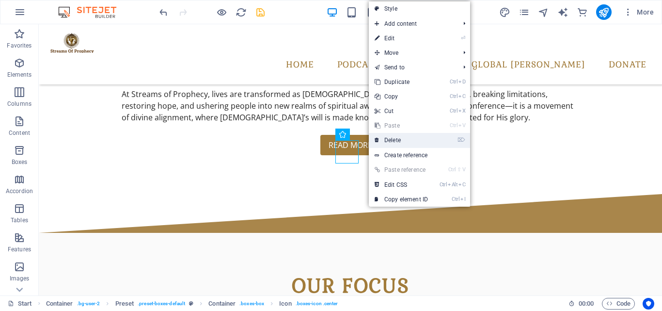
click at [398, 141] on link "⌦ Delete" at bounding box center [401, 140] width 65 height 15
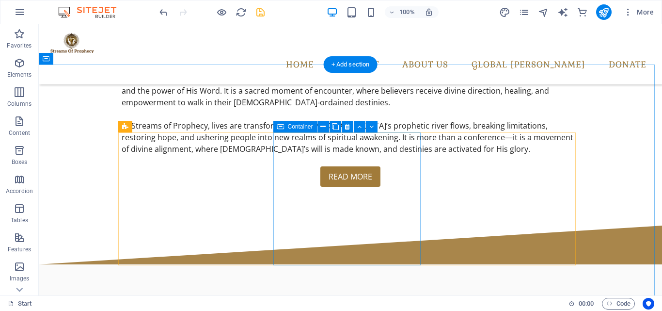
scroll to position [388, 0]
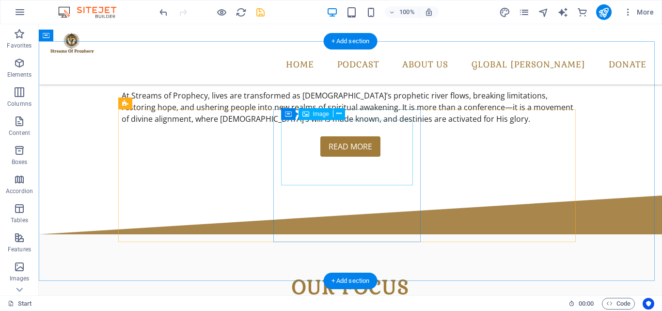
scroll to position [423, 0]
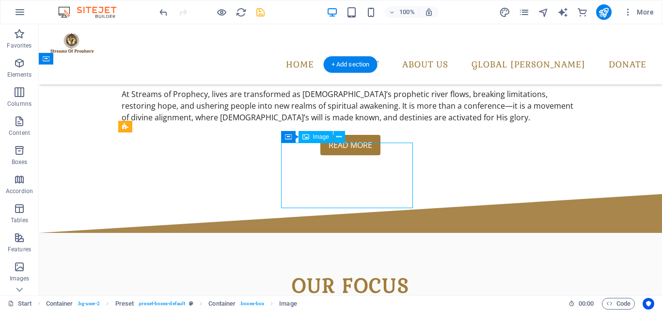
select select "px"
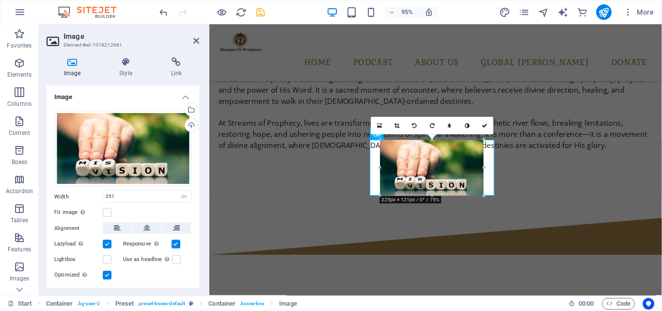
drag, startPoint x: 489, startPoint y: 198, endPoint x: 271, endPoint y: 176, distance: 219.4
type input "225"
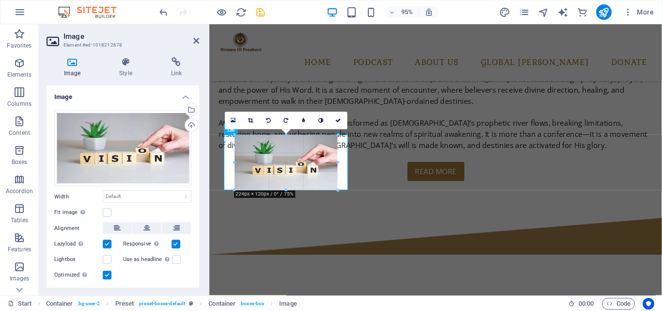
drag, startPoint x: 347, startPoint y: 202, endPoint x: 324, endPoint y: 198, distance: 23.6
type input "224"
select select "px"
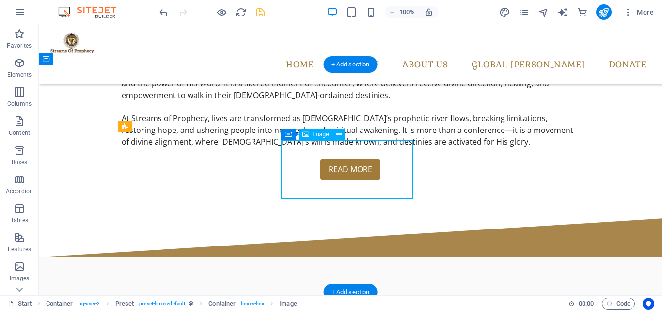
scroll to position [396, 0]
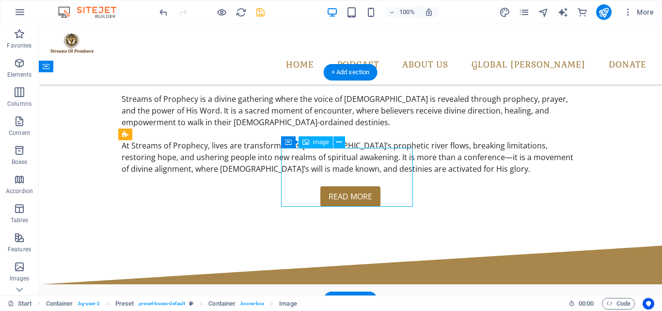
select select "px"
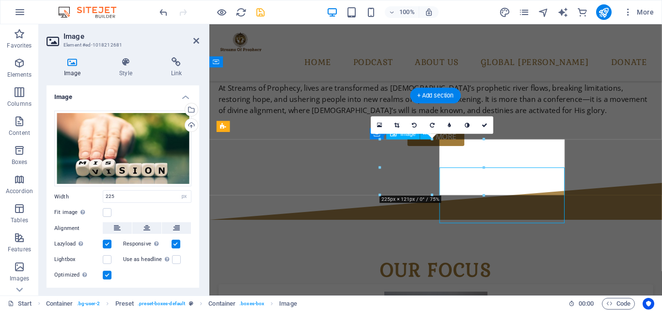
scroll to position [388, 0]
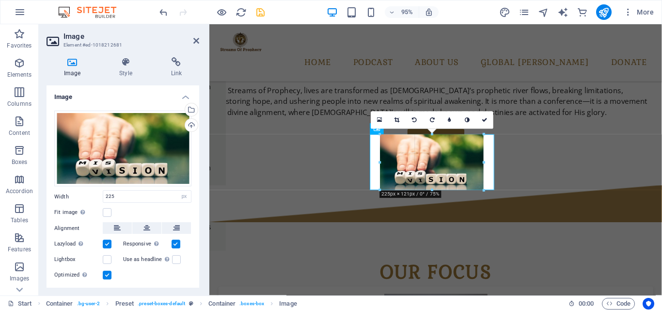
drag, startPoint x: 484, startPoint y: 189, endPoint x: 476, endPoint y: 187, distance: 8.5
click at [476, 187] on div "180 170 160 150 140 130 120 110 100 90 80 70 60 50 40 30 20 10 0 -10 -20 -30 -4…" at bounding box center [433, 162] width 104 height 56
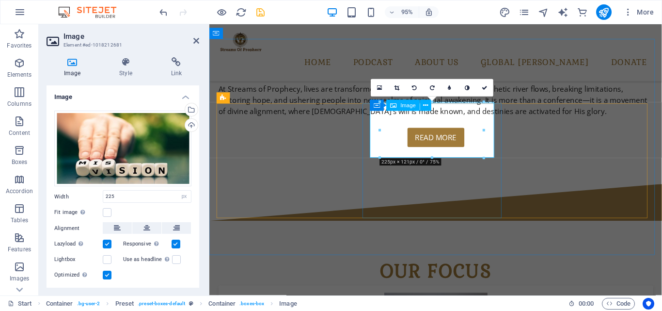
scroll to position [423, 0]
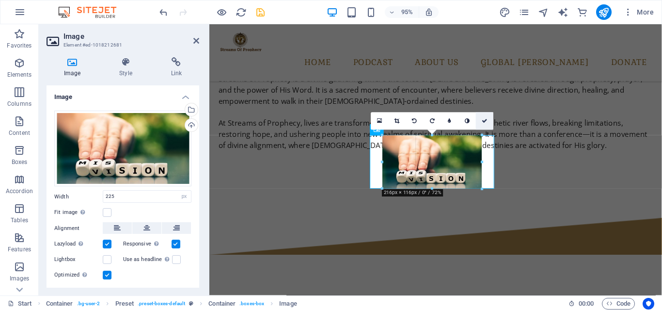
drag, startPoint x: 484, startPoint y: 128, endPoint x: 479, endPoint y: 127, distance: 5.8
type input "216"
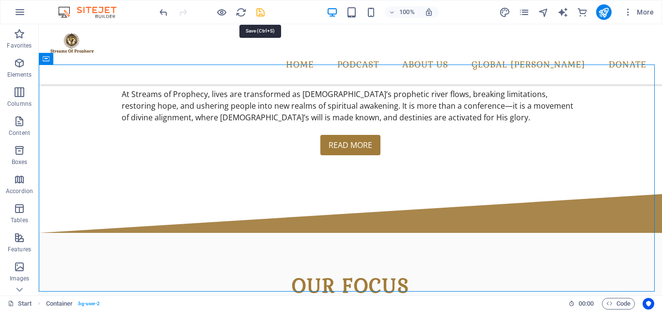
click at [262, 15] on icon "save" at bounding box center [260, 12] width 11 height 11
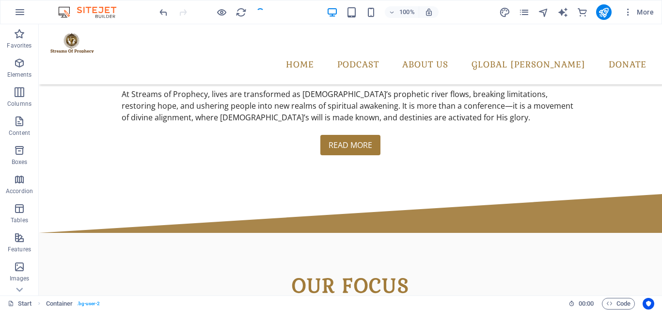
checkbox input "false"
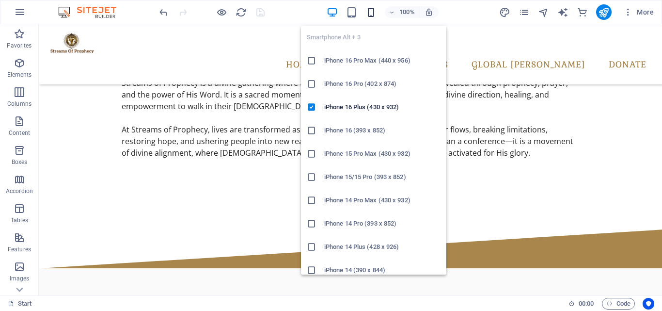
click at [372, 17] on icon "button" at bounding box center [371, 12] width 11 height 11
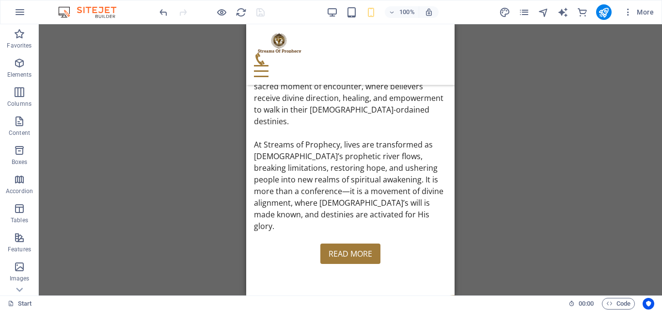
scroll to position [498, 0]
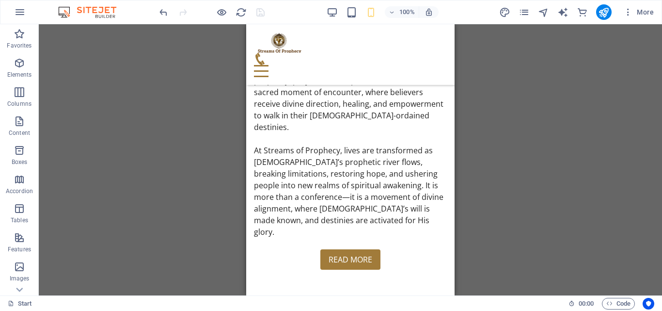
drag, startPoint x: 453, startPoint y: 83, endPoint x: 712, endPoint y: 110, distance: 260.8
click at [460, 73] on div "Slider H2 Slider Slider Menu Menu Bar Text Text Text Separator HTML Separator H…" at bounding box center [351, 159] width 624 height 271
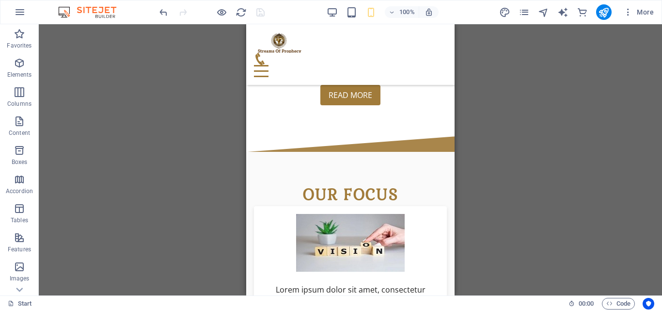
scroll to position [668, 0]
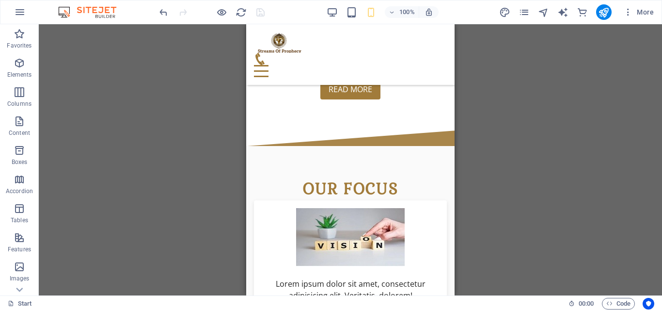
click at [457, 101] on div "Slider H2 Slider Slider Menu Menu Bar Text Text Text Separator HTML Separator H…" at bounding box center [351, 159] width 624 height 271
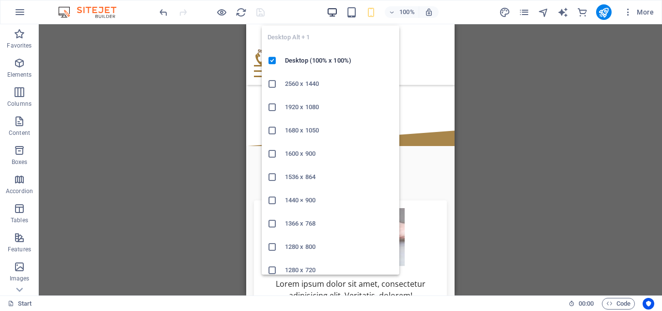
click at [336, 10] on icon "button" at bounding box center [332, 12] width 11 height 11
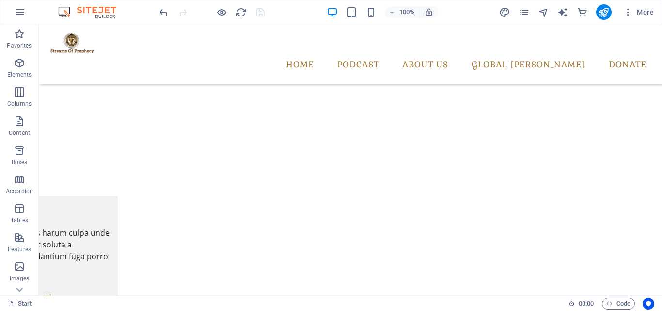
scroll to position [0, 0]
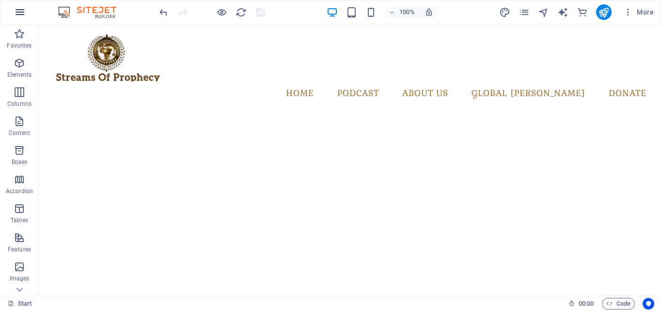
click at [20, 13] on icon "button" at bounding box center [20, 12] width 12 height 12
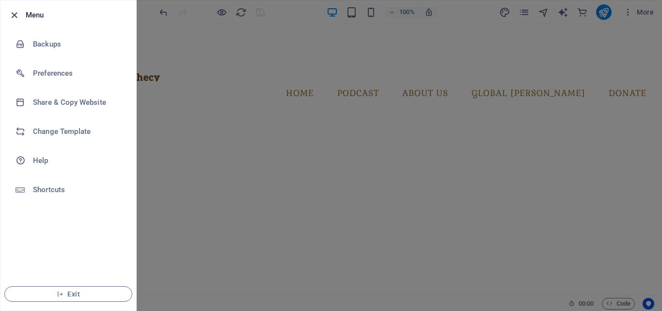
click at [18, 13] on icon "button" at bounding box center [14, 15] width 11 height 11
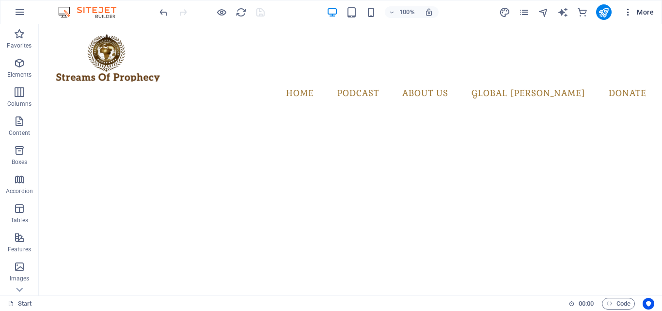
click at [626, 12] on icon "button" at bounding box center [629, 12] width 10 height 10
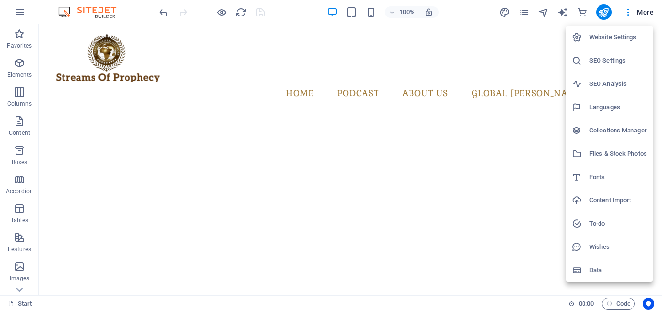
click at [375, 58] on div at bounding box center [331, 155] width 662 height 311
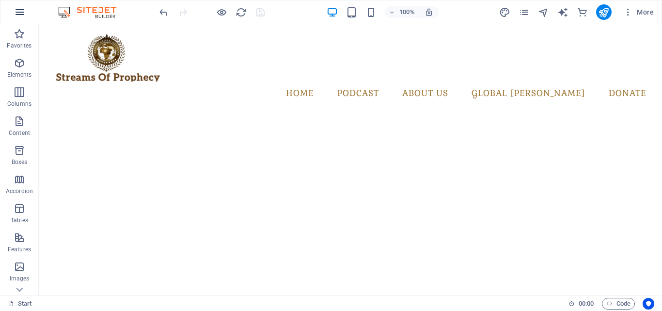
click at [21, 15] on icon "button" at bounding box center [20, 12] width 12 height 12
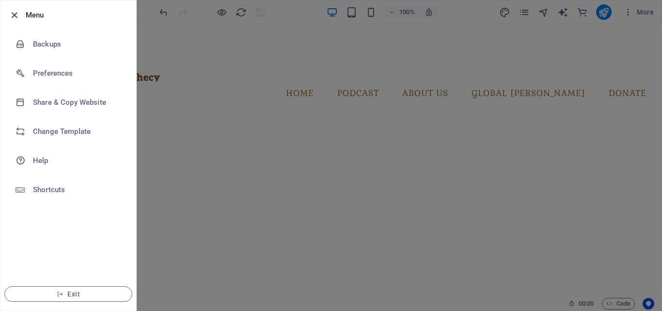
click at [15, 12] on icon "button" at bounding box center [14, 15] width 11 height 11
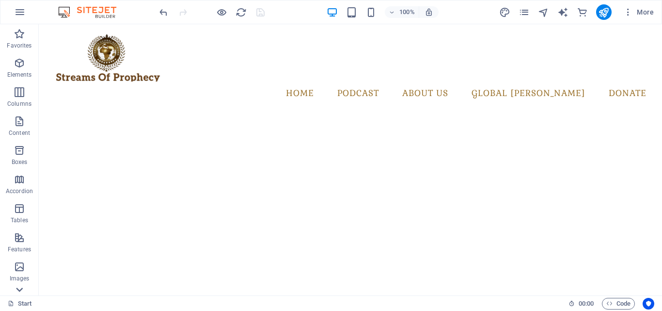
click at [22, 289] on icon at bounding box center [19, 290] width 7 height 4
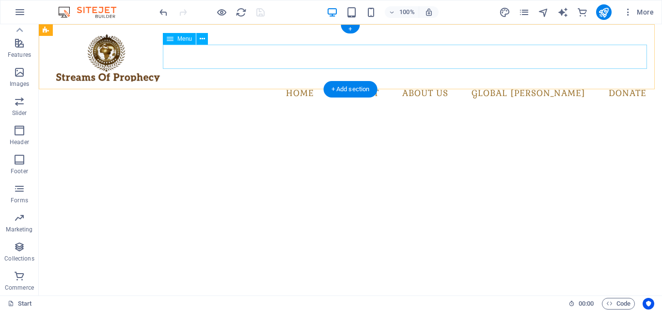
click at [331, 81] on nav "home podcast Monthly Specials All Destinations about us global [PERSON_NAME] do…" at bounding box center [351, 93] width 608 height 24
click at [393, 81] on nav "home podcast Monthly Specials All Destinations about us global [PERSON_NAME] do…" at bounding box center [351, 93] width 608 height 24
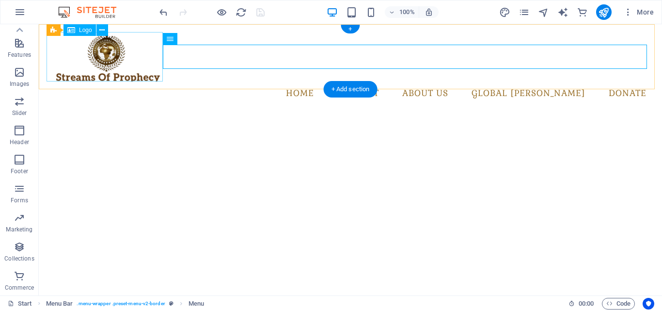
click at [110, 70] on div at bounding box center [351, 56] width 608 height 49
click at [305, 81] on nav "home podcast Monthly Specials All Destinations about us global [PERSON_NAME] do…" at bounding box center [351, 93] width 608 height 24
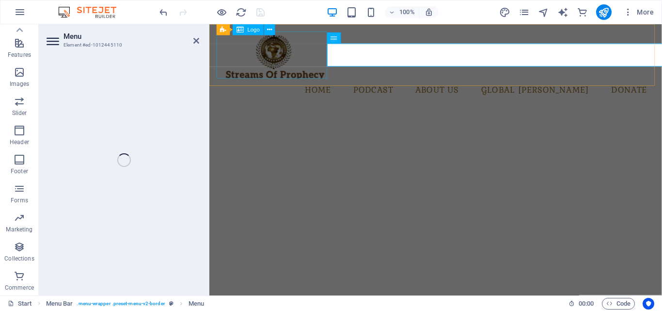
select select
select select "1"
select select
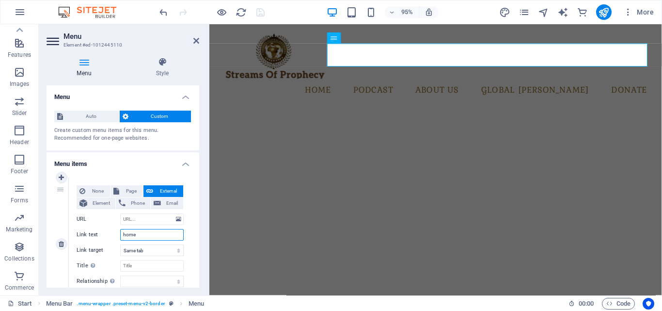
click at [131, 236] on input "home" at bounding box center [152, 235] width 64 height 12
click at [145, 248] on select "New tab Same tab Overlay" at bounding box center [152, 250] width 64 height 12
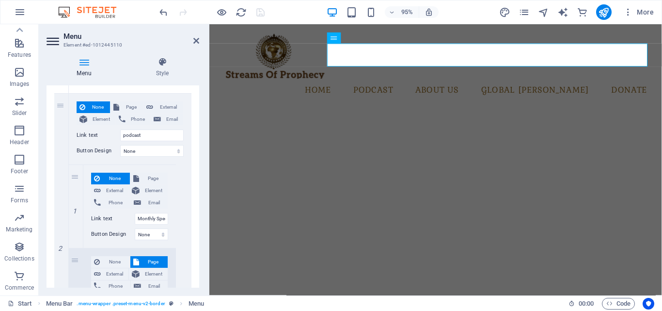
scroll to position [221, 0]
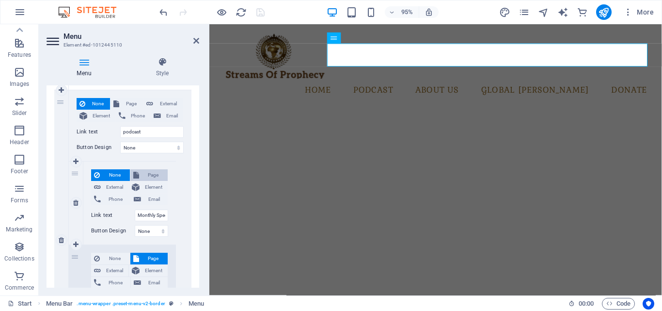
click at [157, 178] on span "Page" at bounding box center [153, 175] width 23 height 12
select select
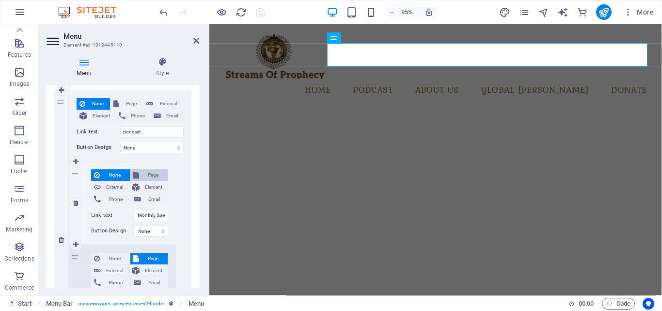
select select
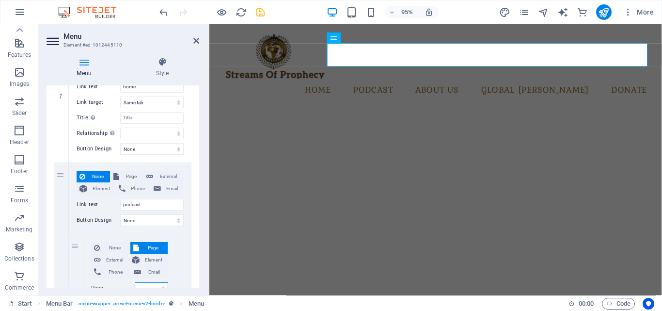
scroll to position [144, 0]
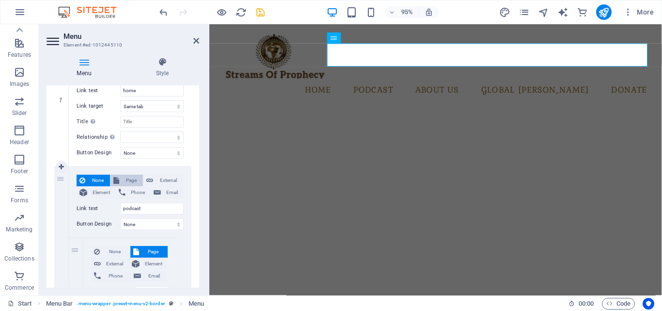
click at [124, 176] on span "Page" at bounding box center [131, 181] width 18 height 12
select select
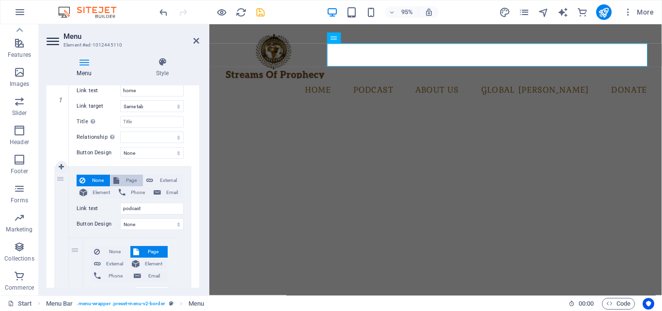
select select
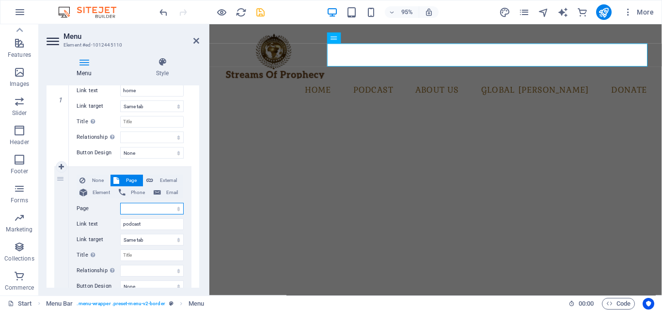
click at [179, 207] on select "Start All Destinations Legal Notice Privacy" at bounding box center [152, 209] width 64 height 12
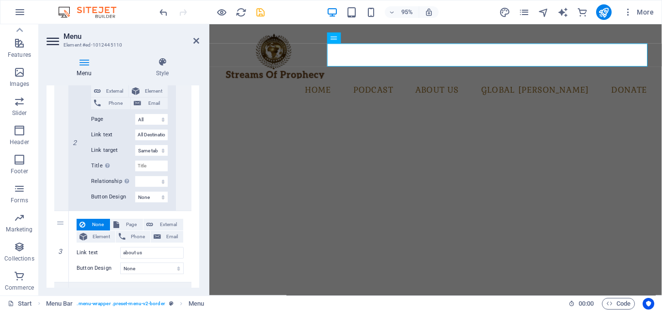
scroll to position [528, 0]
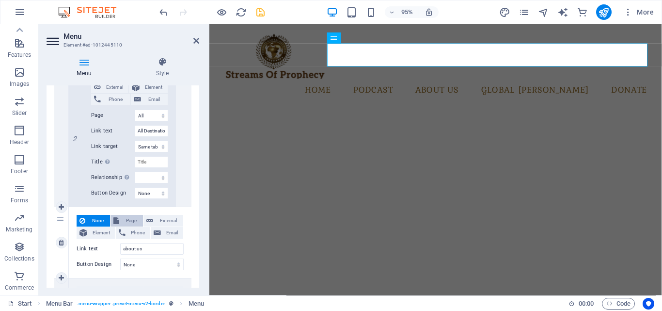
click at [135, 221] on span "Page" at bounding box center [131, 221] width 18 height 12
select select
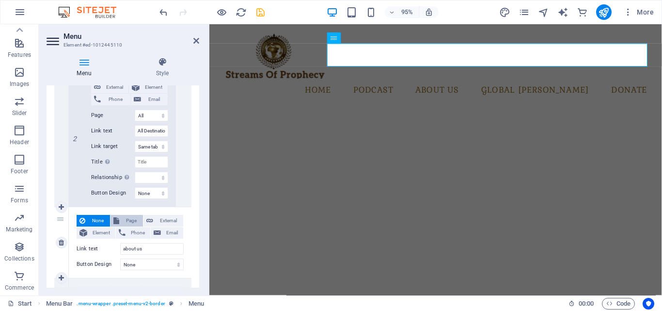
select select
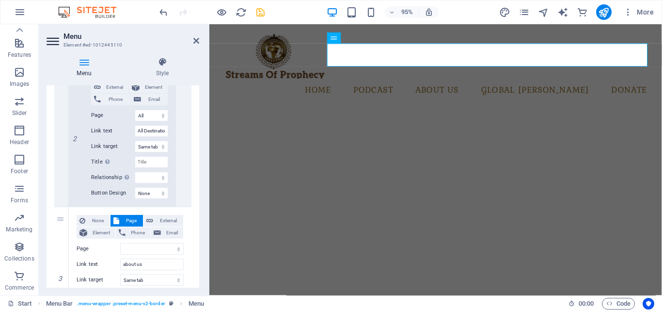
drag, startPoint x: 199, startPoint y: 230, endPoint x: 192, endPoint y: 246, distance: 17.3
click at [192, 246] on div "Menu Style Menu Auto Custom Create custom menu items for this menu. Recommended…" at bounding box center [123, 172] width 168 height 246
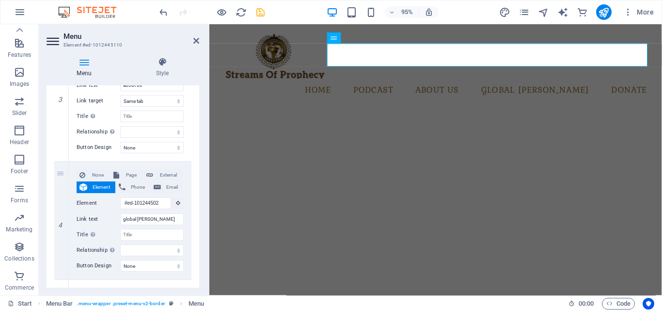
scroll to position [707, 0]
click at [133, 174] on span "Page" at bounding box center [131, 175] width 18 height 12
select select
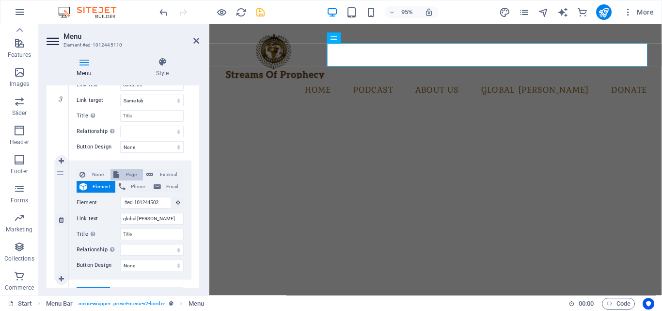
select select
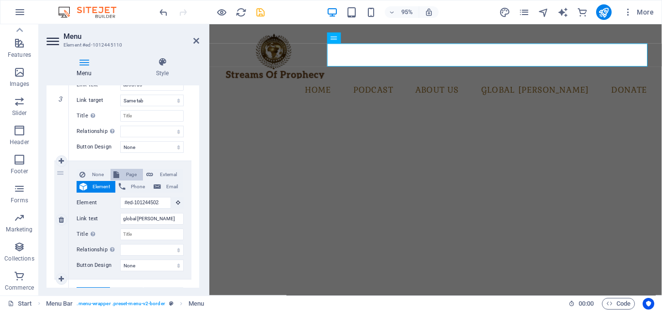
select select
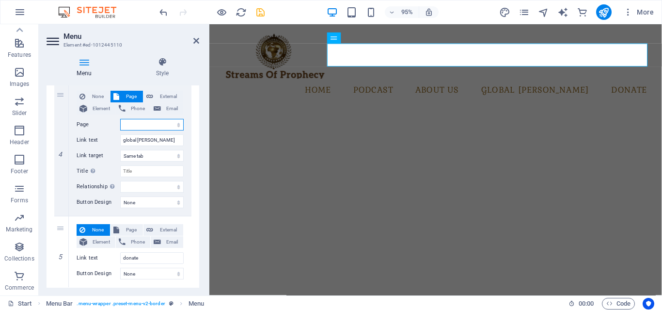
scroll to position [793, 0]
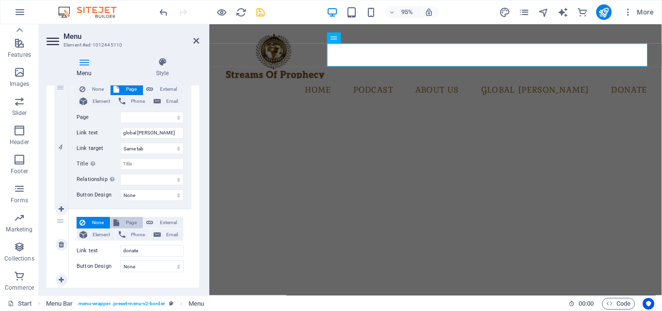
click at [136, 222] on span "Page" at bounding box center [131, 223] width 18 height 12
select select
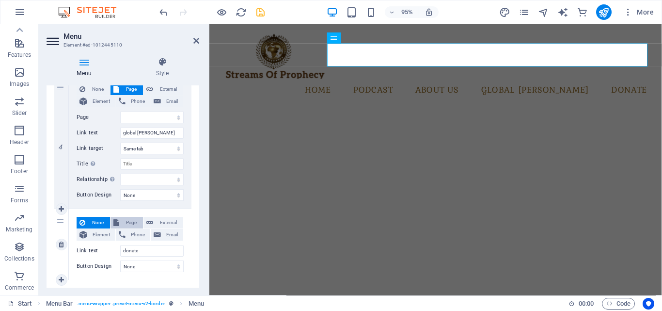
select select
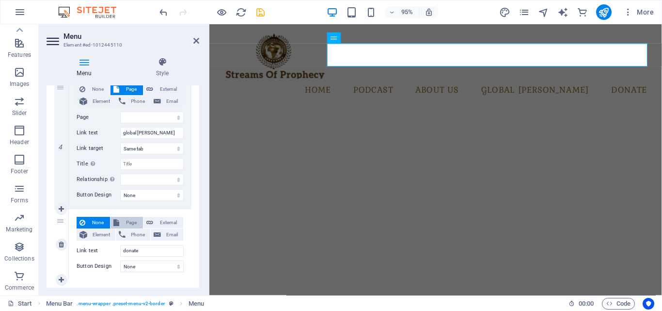
select select
click at [199, 39] on aside "Menu Element #ed-1012445110 Menu Style Menu Auto Custom Create custom menu item…" at bounding box center [124, 159] width 171 height 271
click at [196, 40] on icon at bounding box center [196, 41] width 6 height 8
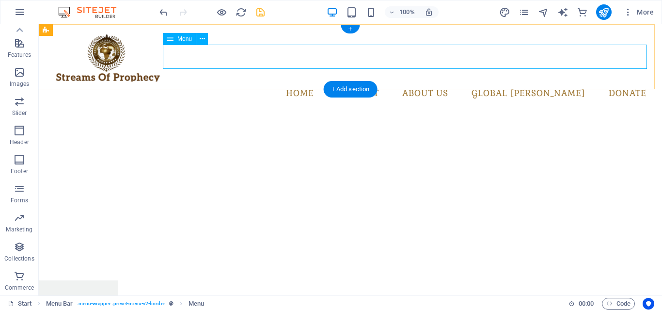
click at [337, 81] on nav "home podcast Monthly Specials All Destinations about us global [PERSON_NAME] do…" at bounding box center [351, 93] width 608 height 24
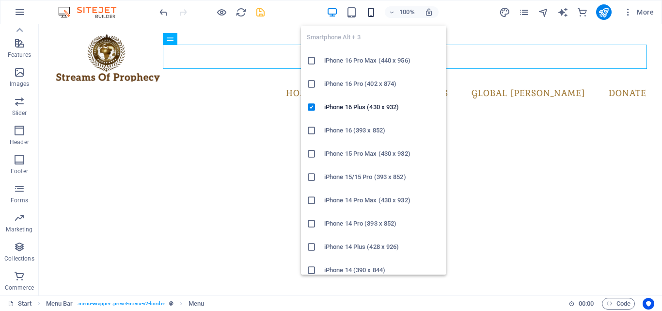
click at [371, 15] on icon "button" at bounding box center [371, 12] width 11 height 11
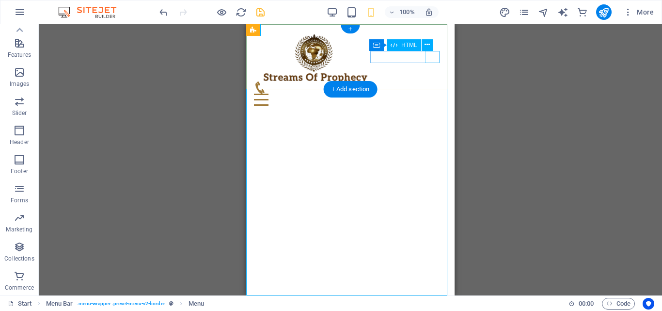
click at [432, 94] on div "Menu" at bounding box center [350, 100] width 193 height 12
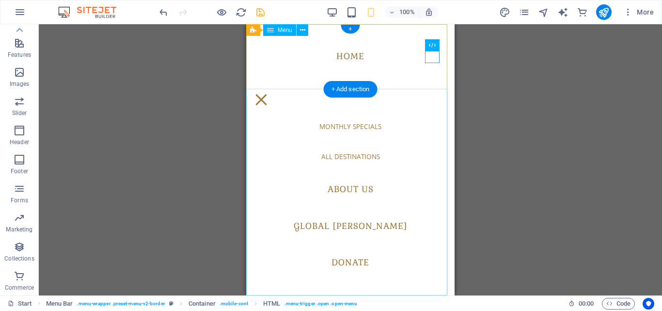
click at [354, 160] on nav "home podcast Monthly Specials All Destinations about us global [PERSON_NAME] do…" at bounding box center [350, 159] width 209 height 271
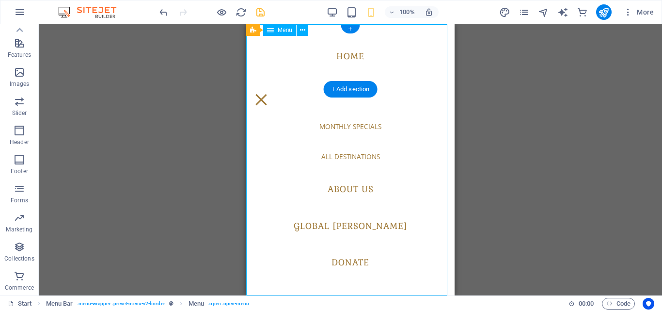
click at [367, 126] on nav "home podcast Monthly Specials All Destinations about us global [PERSON_NAME] do…" at bounding box center [350, 159] width 209 height 271
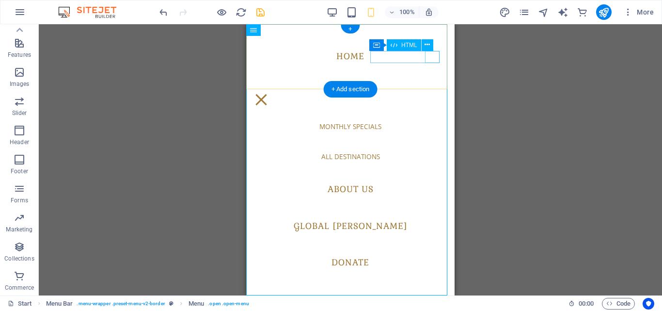
click at [269, 94] on div "Menu" at bounding box center [261, 100] width 15 height 12
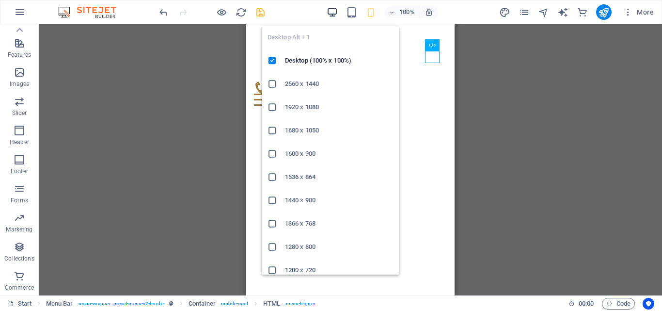
click at [329, 7] on icon "button" at bounding box center [332, 12] width 11 height 11
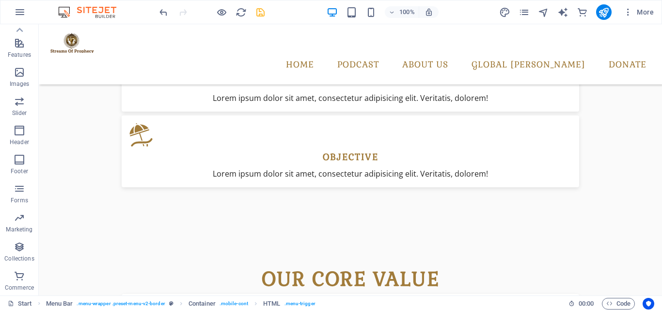
drag, startPoint x: 661, startPoint y: 67, endPoint x: 650, endPoint y: 197, distance: 130.9
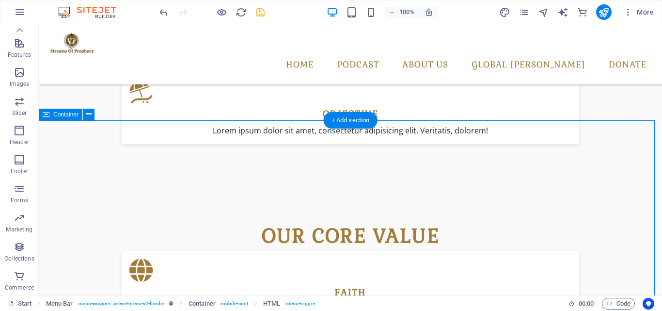
scroll to position [866, 0]
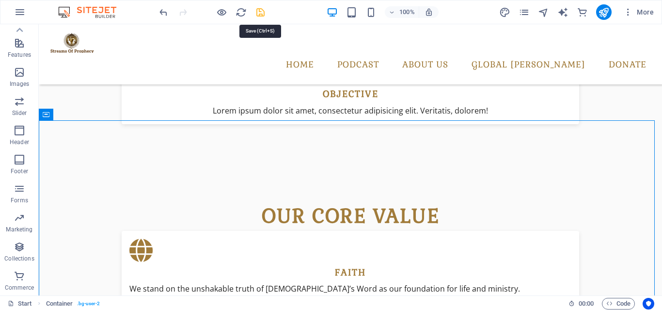
click at [259, 12] on icon "save" at bounding box center [260, 12] width 11 height 11
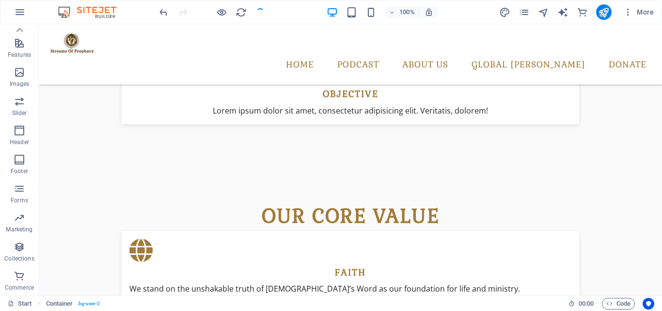
checkbox input "false"
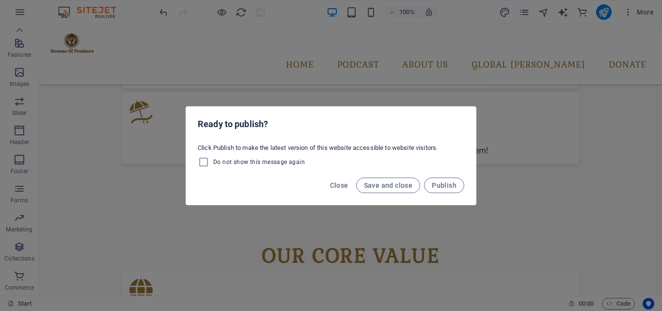
click at [499, 101] on div "Ready to publish? Click Publish to make the latest version of this website acce…" at bounding box center [331, 155] width 662 height 311
click at [343, 179] on button "Close" at bounding box center [339, 185] width 26 height 16
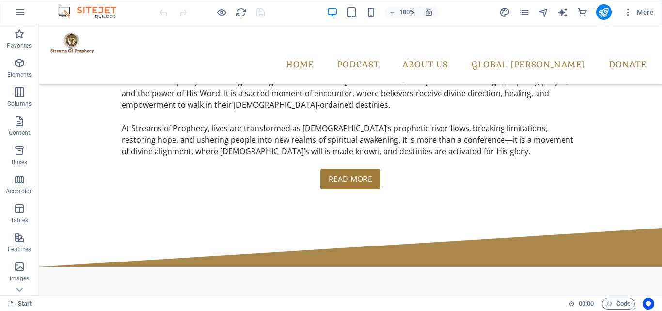
scroll to position [411, 0]
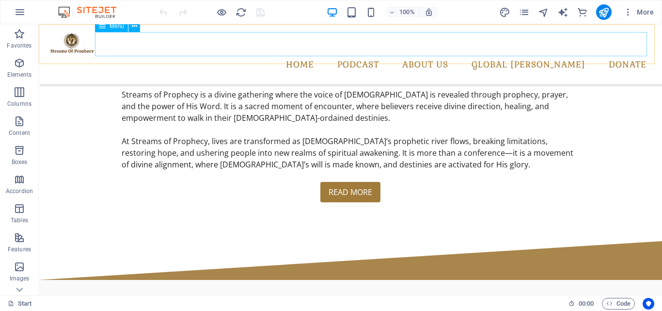
click at [559, 53] on nav "home podcast Monthly Specials All Destinations about us global [PERSON_NAME] do…" at bounding box center [351, 65] width 608 height 24
select select
select select "1"
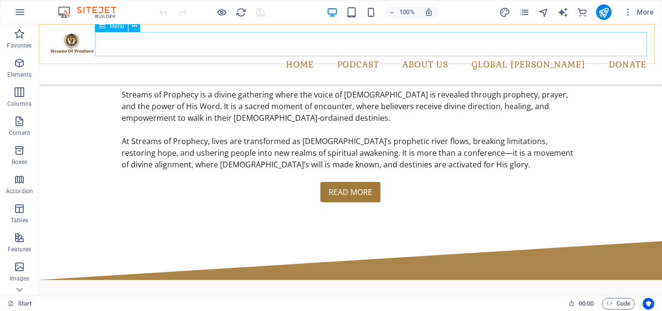
select select
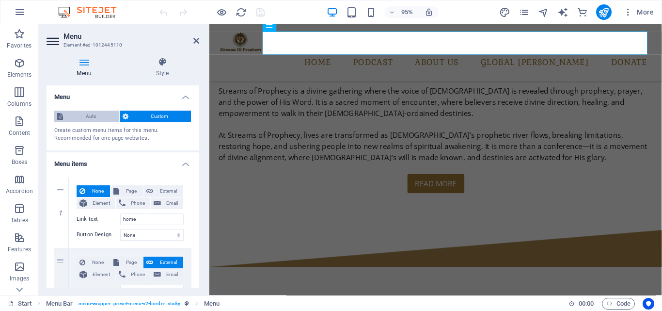
click at [98, 115] on span "Auto" at bounding box center [91, 117] width 50 height 12
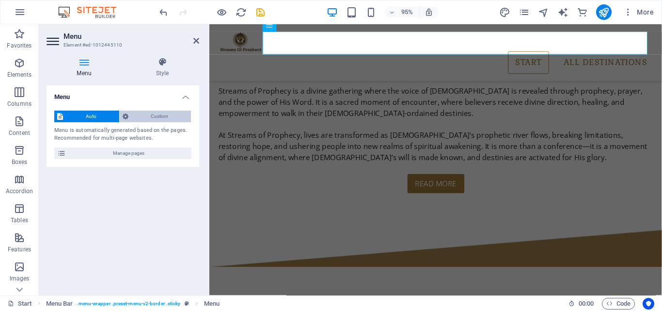
click at [142, 115] on span "Custom" at bounding box center [159, 117] width 57 height 12
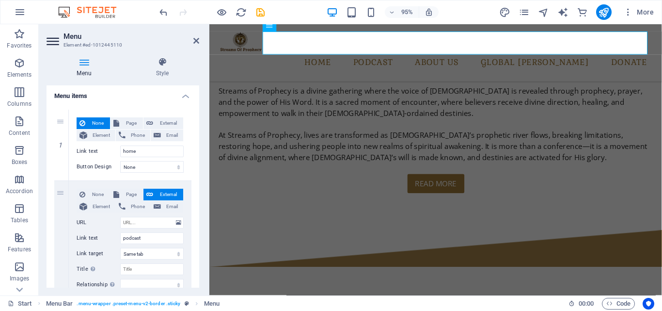
scroll to position [48, 0]
